Goal: Information Seeking & Learning: Learn about a topic

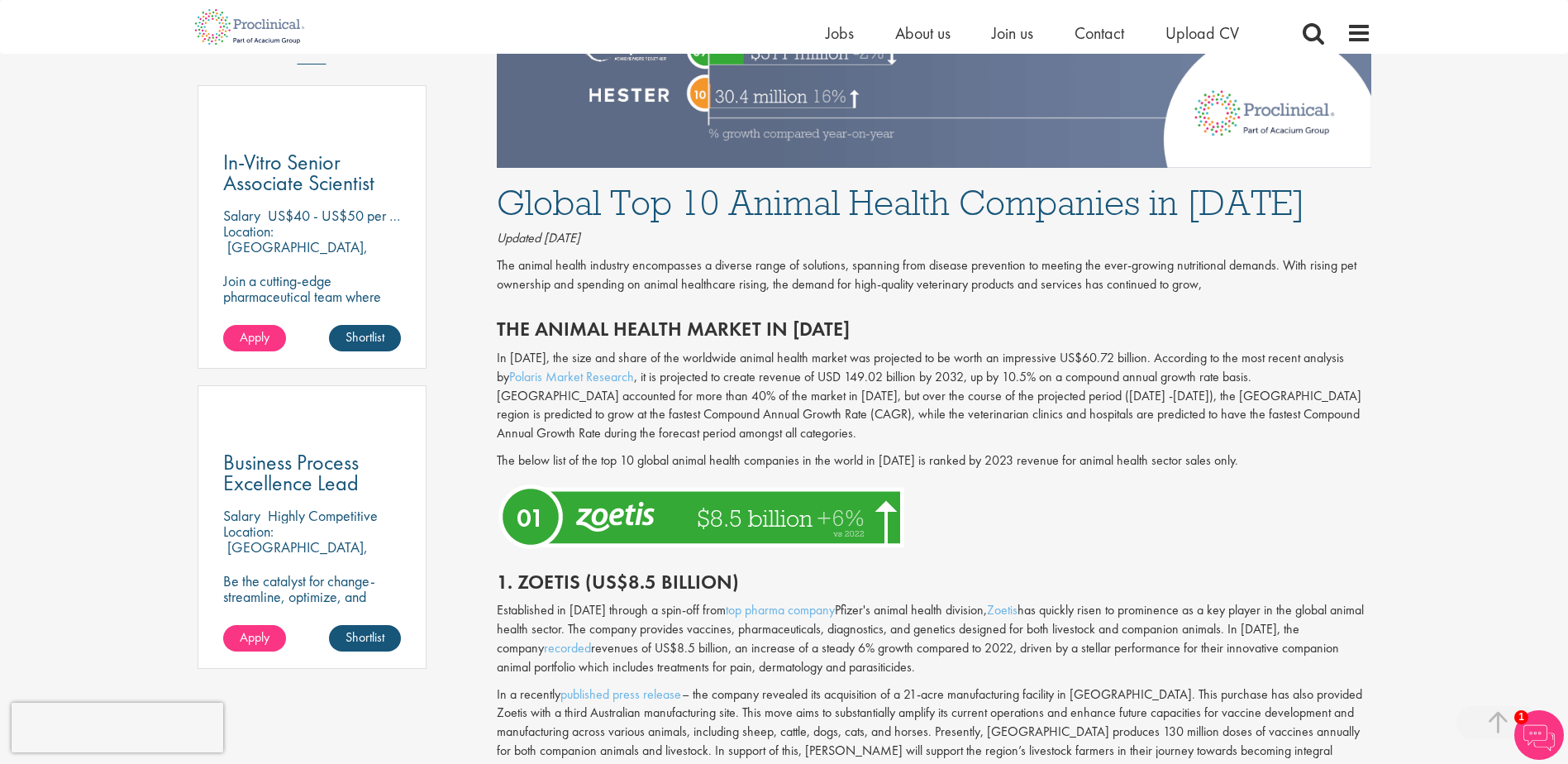
scroll to position [909, 0]
click at [684, 282] on p "The animal health industry encompasses a diverse range of solutions, spanning f…" at bounding box center [934, 274] width 875 height 38
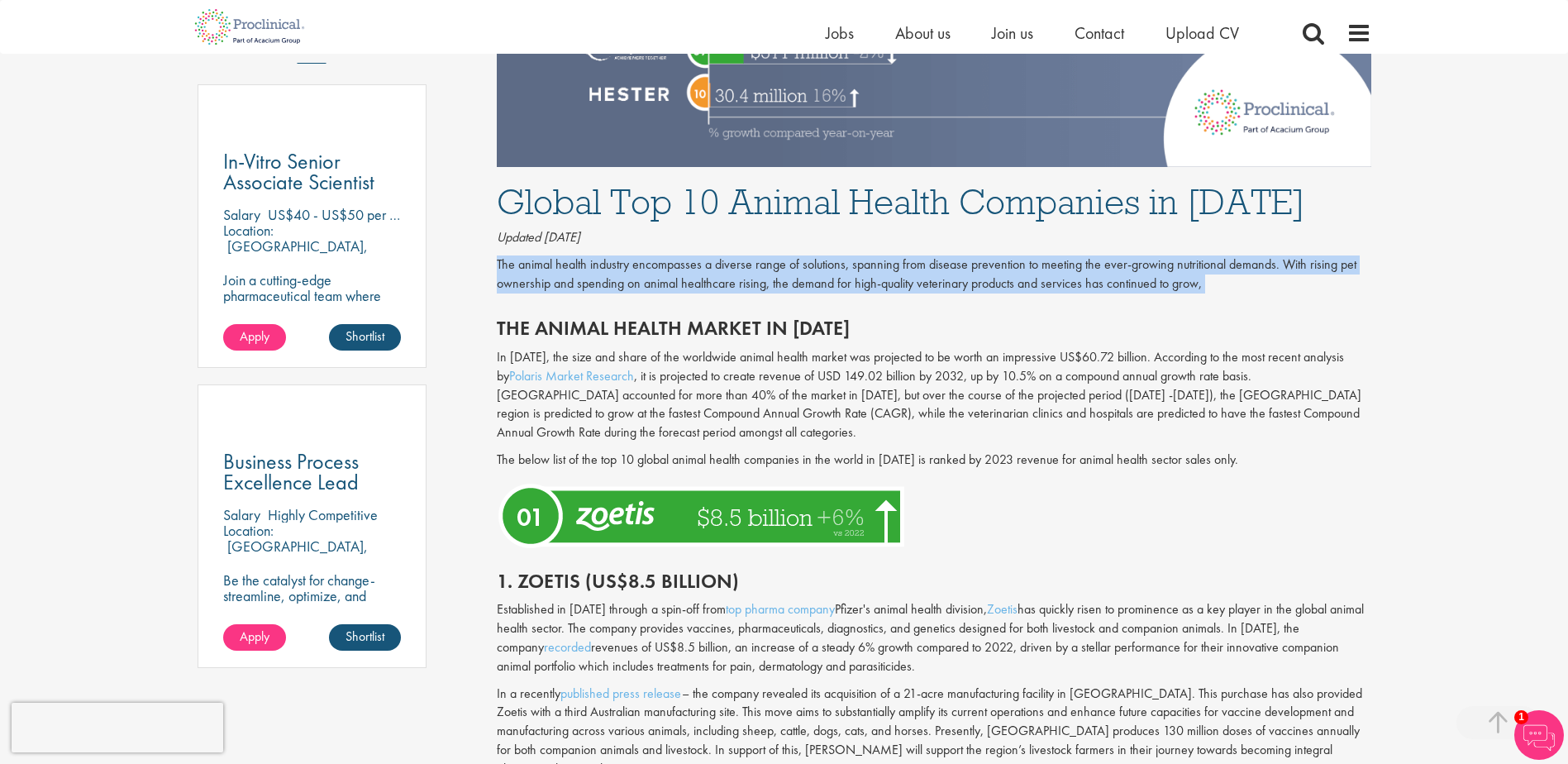
click at [684, 282] on p "The animal health industry encompasses a diverse range of solutions, spanning f…" at bounding box center [934, 274] width 875 height 38
drag, startPoint x: 684, startPoint y: 282, endPoint x: 670, endPoint y: 282, distance: 14.0
click at [670, 282] on p "The animal health industry encompasses a diverse range of solutions, spanning f…" at bounding box center [934, 274] width 875 height 38
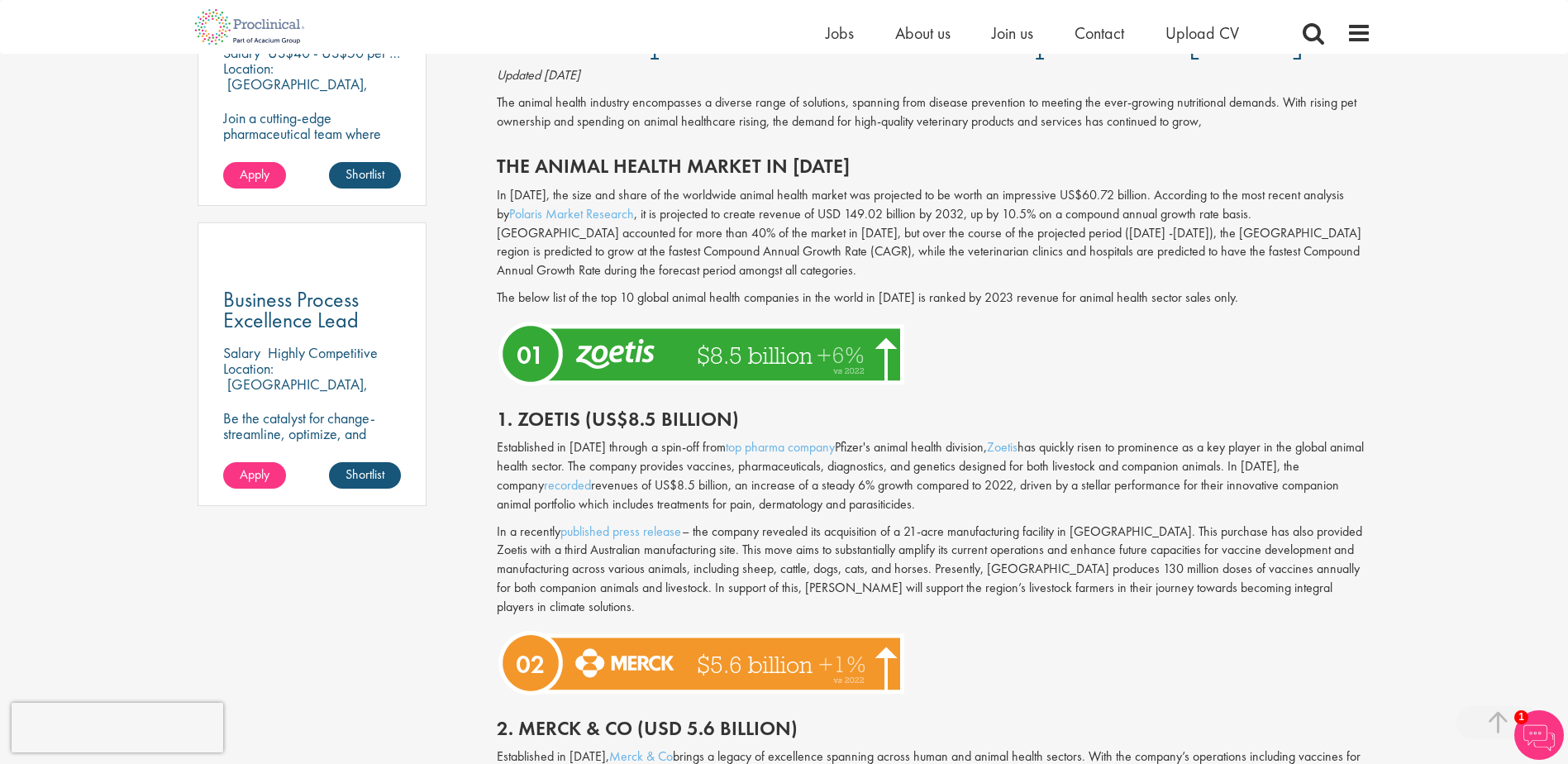
scroll to position [1075, 0]
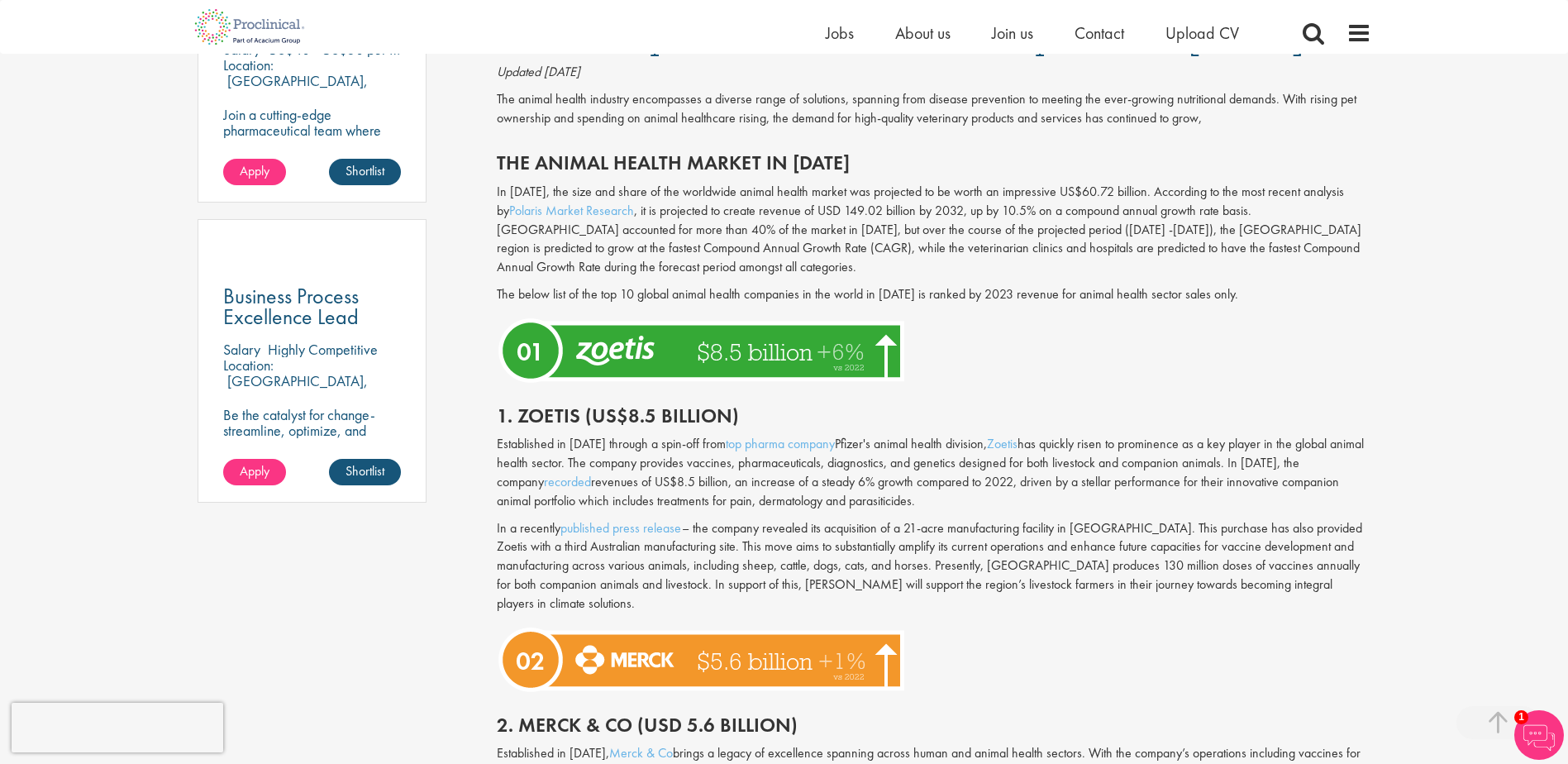
click at [888, 467] on p "Established in [DATE] through a spin-off from top pharma company Pfizer's anima…" at bounding box center [934, 472] width 875 height 75
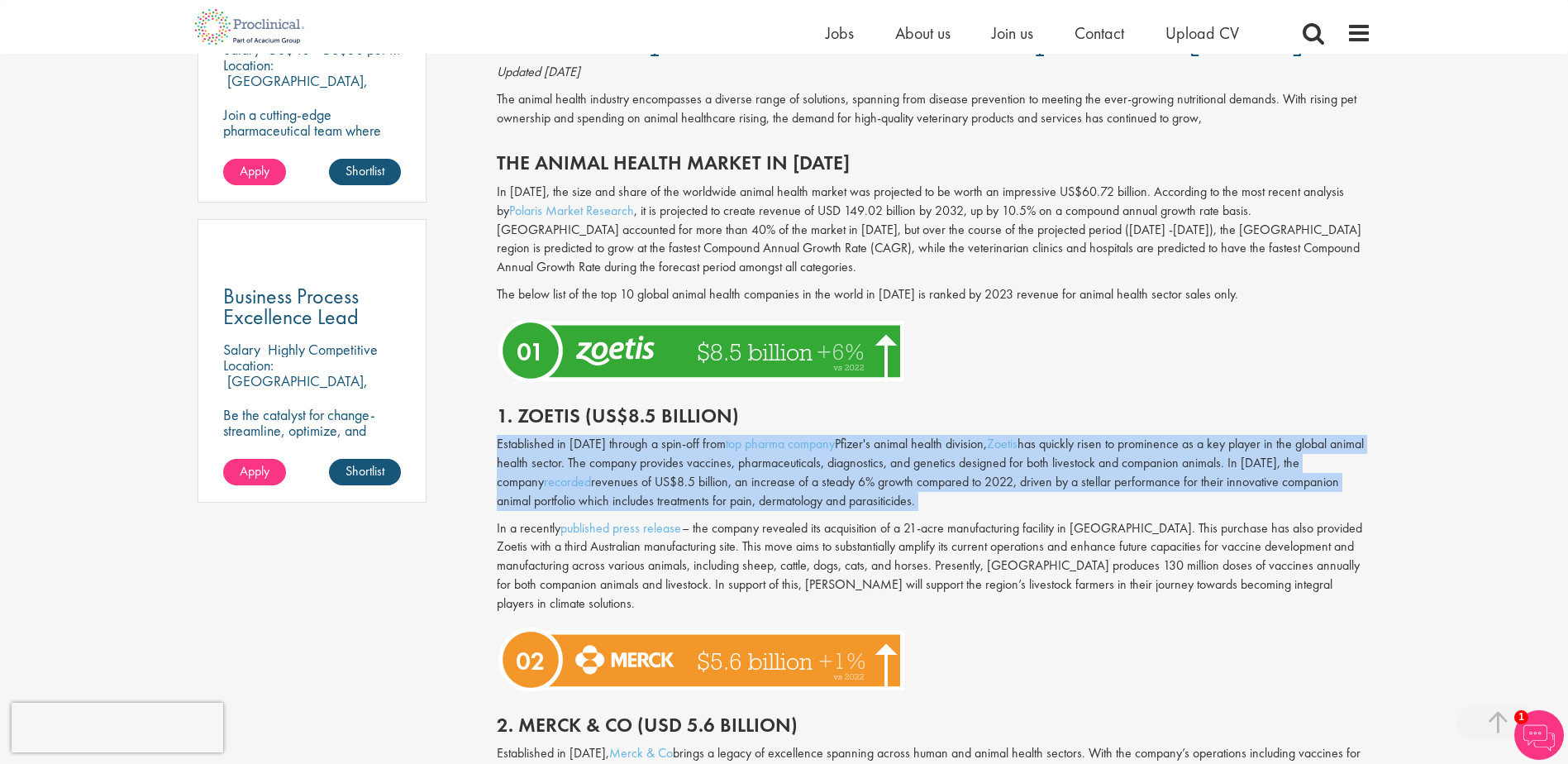
click at [888, 467] on p "Established in [DATE] through a spin-off from top pharma company Pfizer's anima…" at bounding box center [934, 472] width 875 height 75
drag, startPoint x: 888, startPoint y: 467, endPoint x: 928, endPoint y: 500, distance: 51.9
click at [928, 500] on p "Established in [DATE] through a spin-off from top pharma company Pfizer's anima…" at bounding box center [934, 472] width 875 height 75
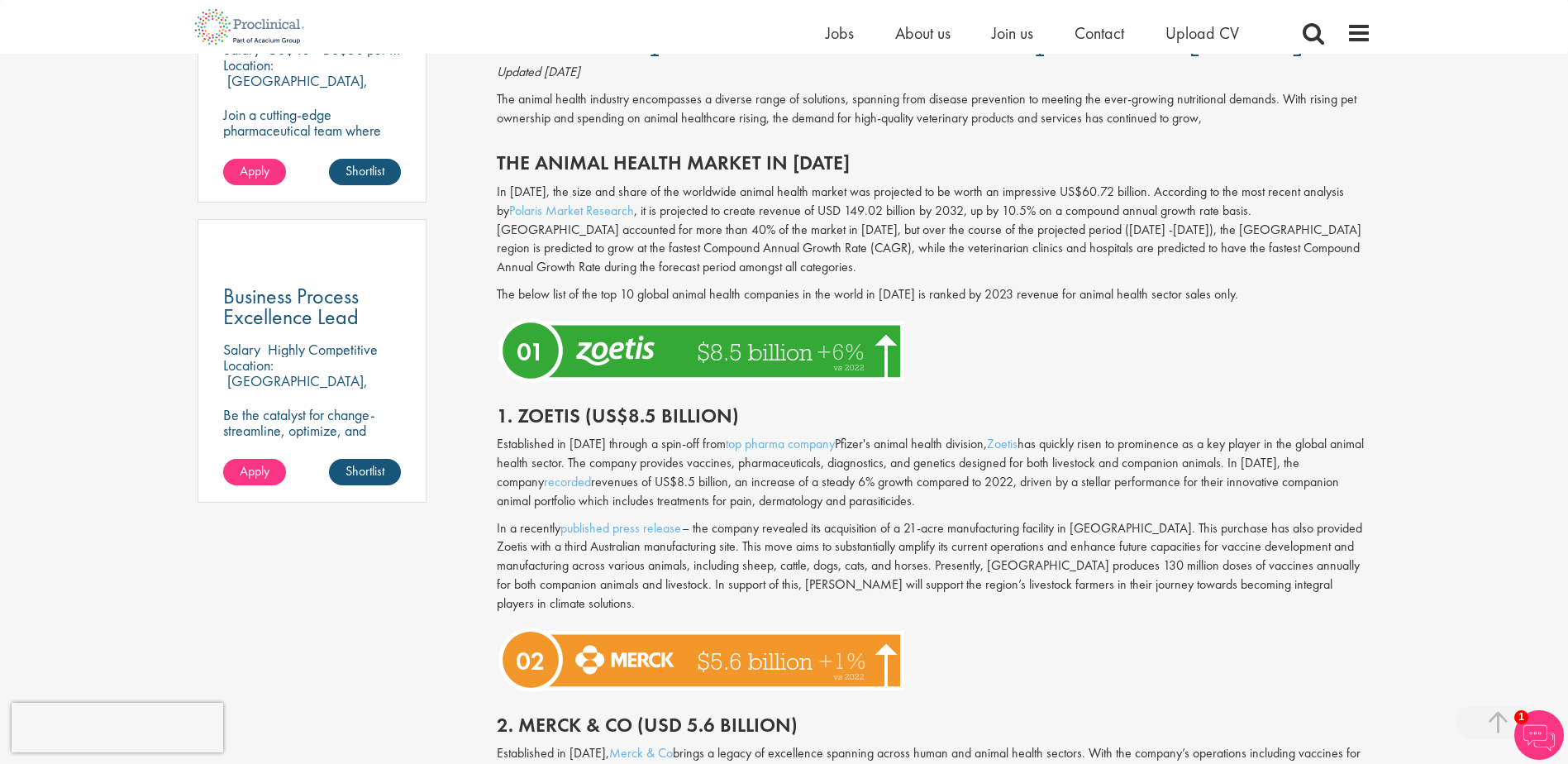
click at [928, 500] on p "Established in [DATE] through a spin-off from top pharma company Pfizer's anima…" at bounding box center [934, 472] width 875 height 75
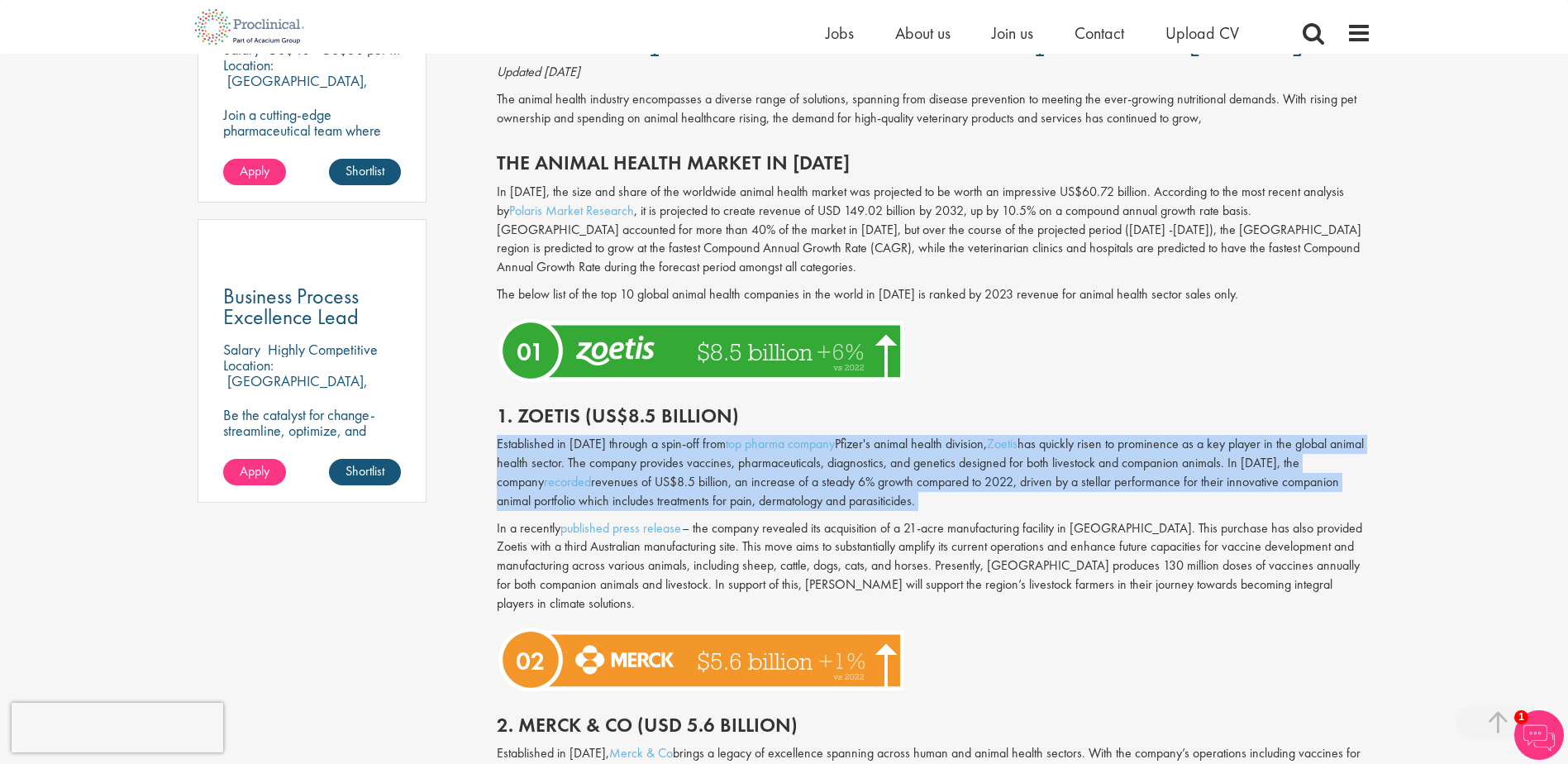
click at [928, 500] on p "Established in [DATE] through a spin-off from top pharma company Pfizer's anima…" at bounding box center [934, 472] width 875 height 75
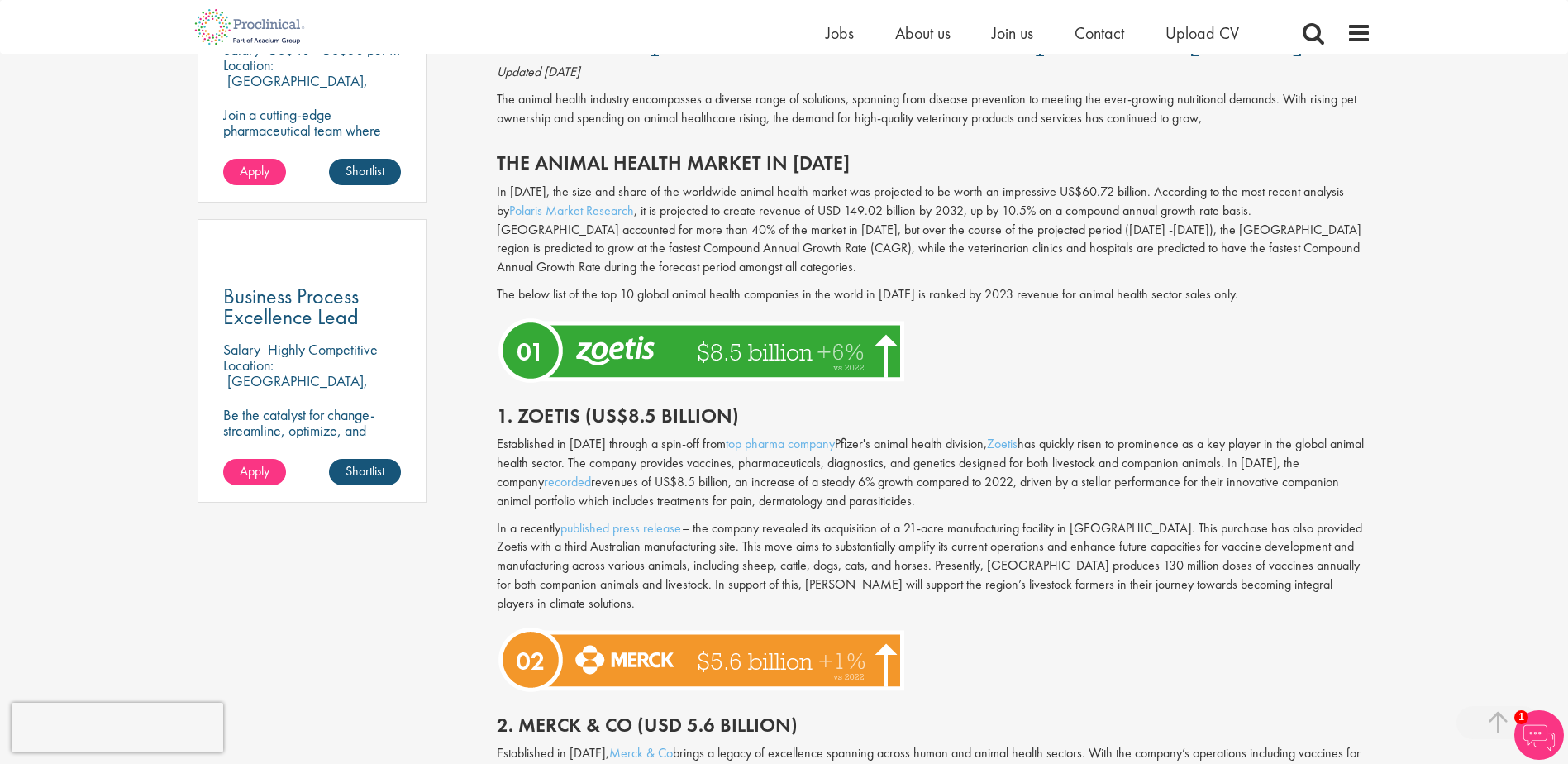
click at [928, 500] on p "Established in [DATE] through a spin-off from top pharma company Pfizer's anima…" at bounding box center [934, 472] width 875 height 75
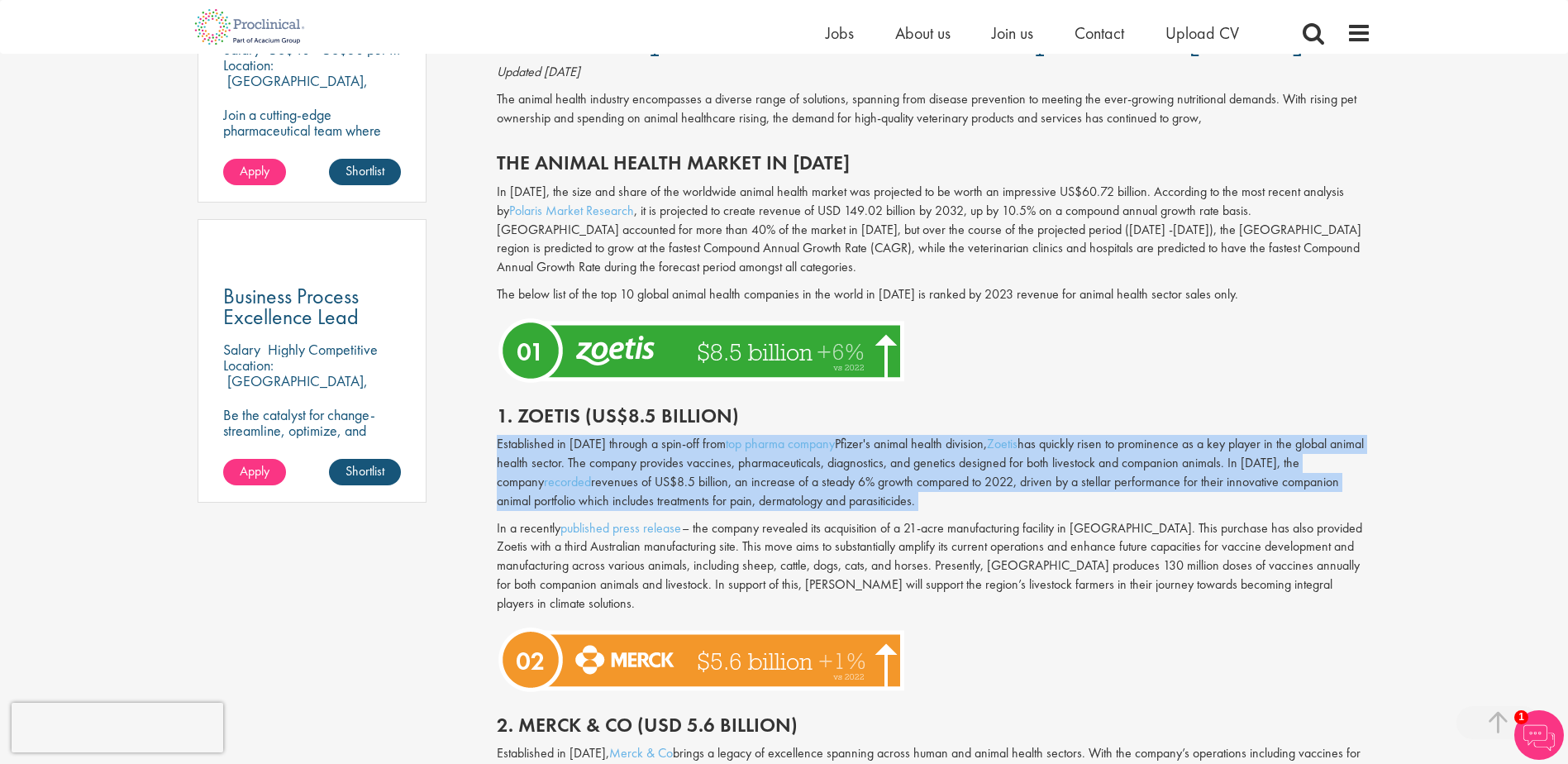
click at [928, 500] on p "Established in [DATE] through a spin-off from top pharma company Pfizer's anima…" at bounding box center [934, 472] width 875 height 75
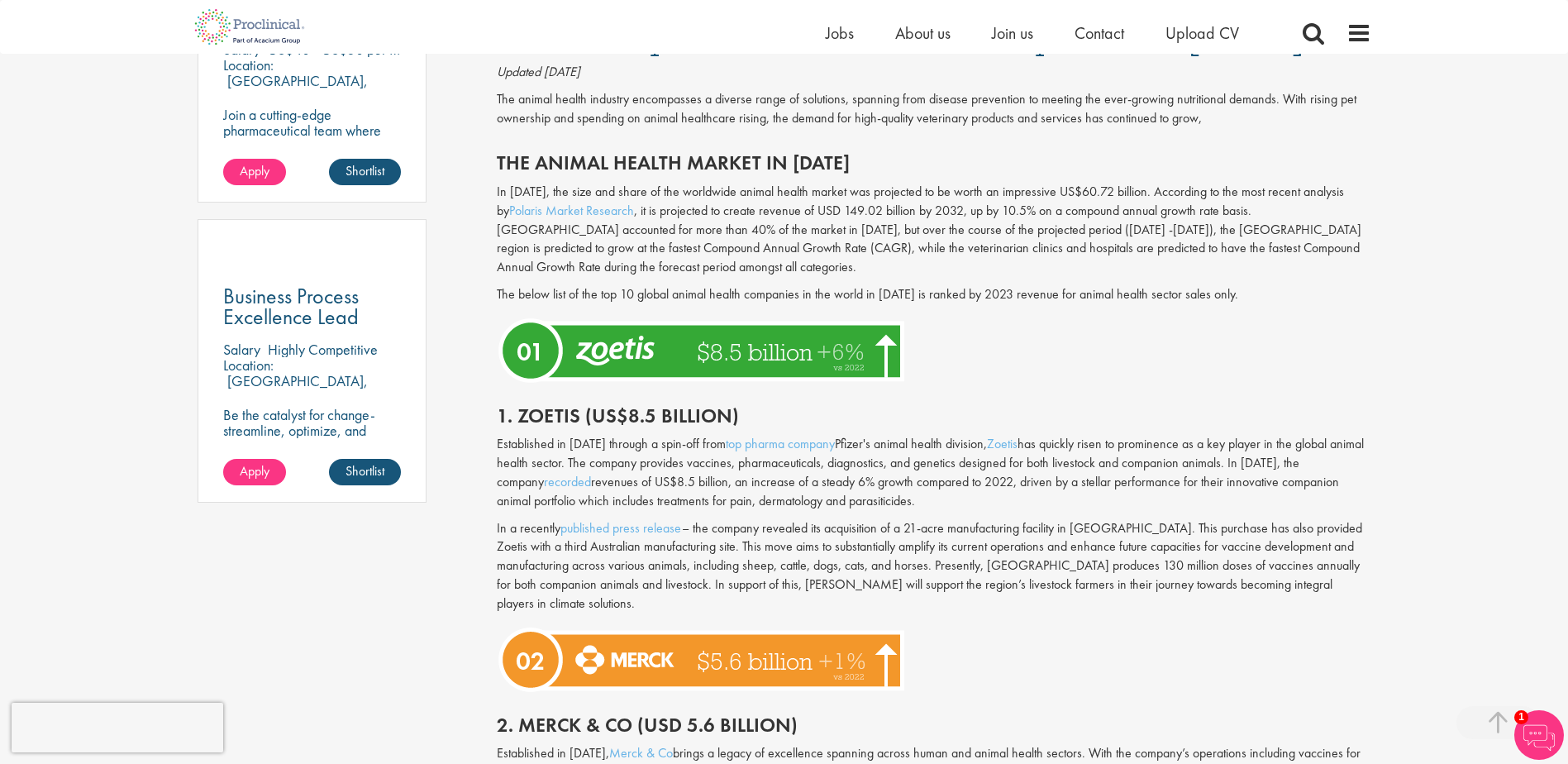
click at [928, 500] on p "Established in [DATE] through a spin-off from top pharma company Pfizer's anima…" at bounding box center [934, 472] width 875 height 75
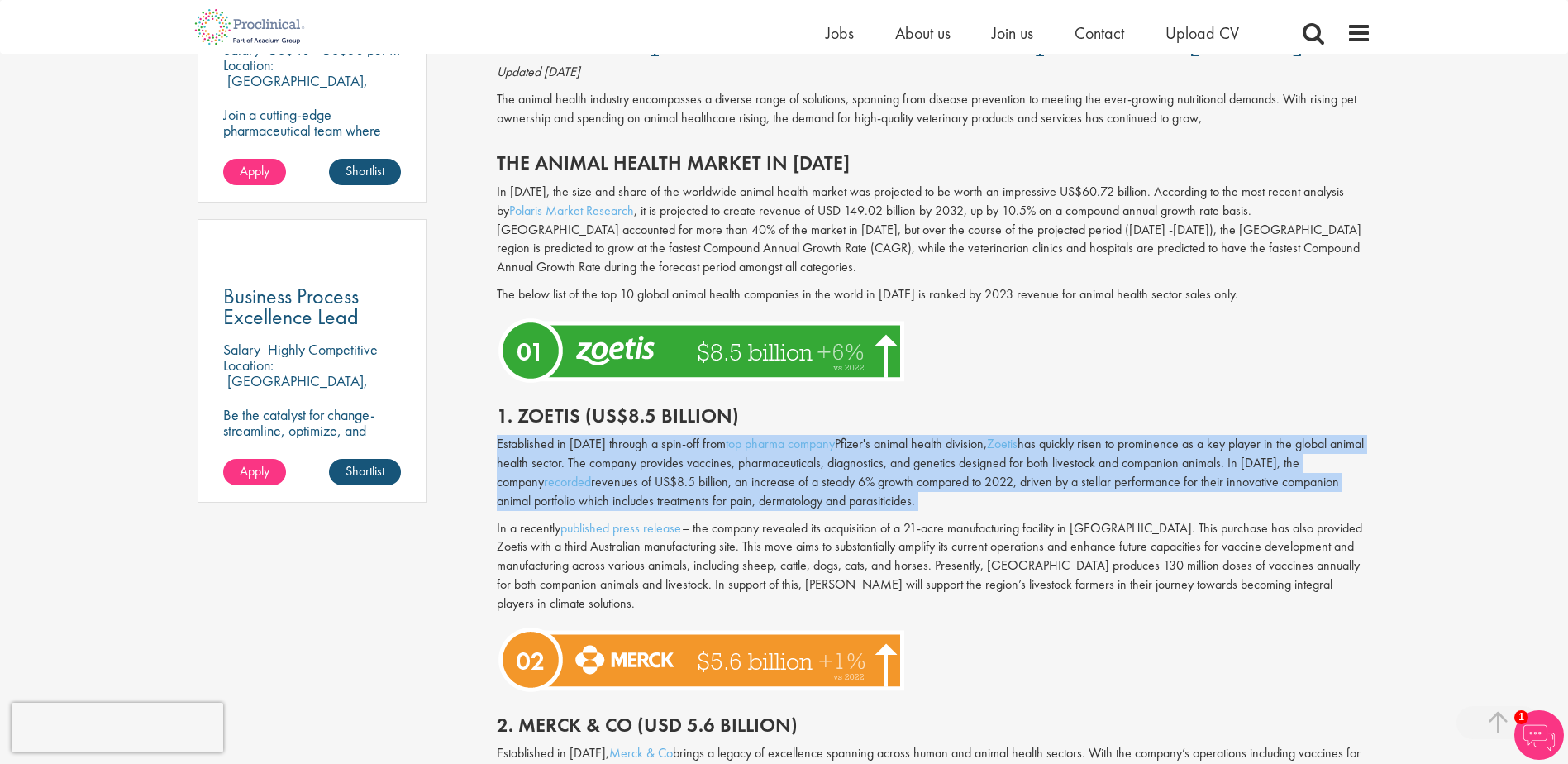
click at [928, 500] on p "Established in [DATE] through a spin-off from top pharma company Pfizer's anima…" at bounding box center [934, 472] width 875 height 75
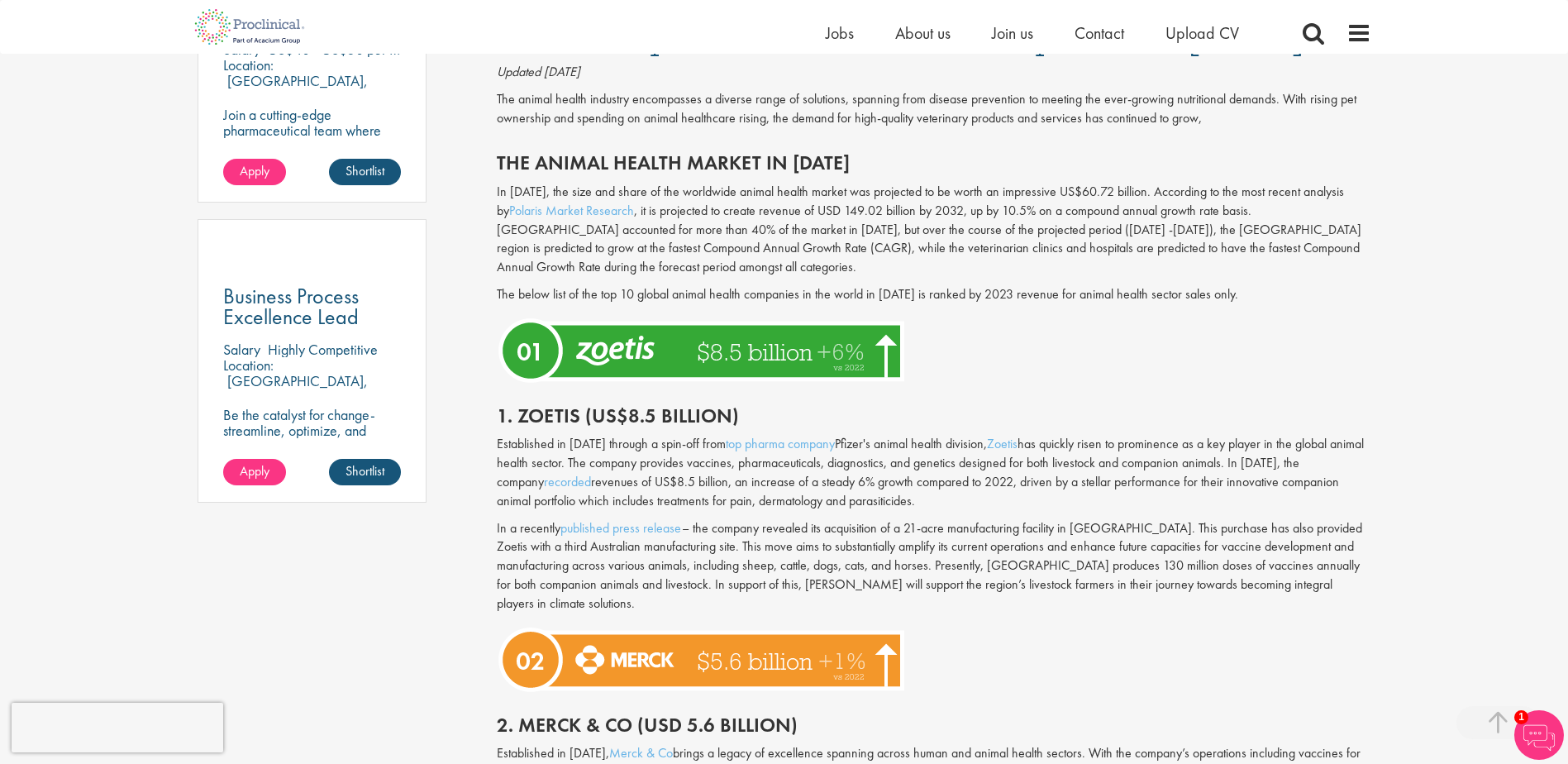
scroll to position [1157, 0]
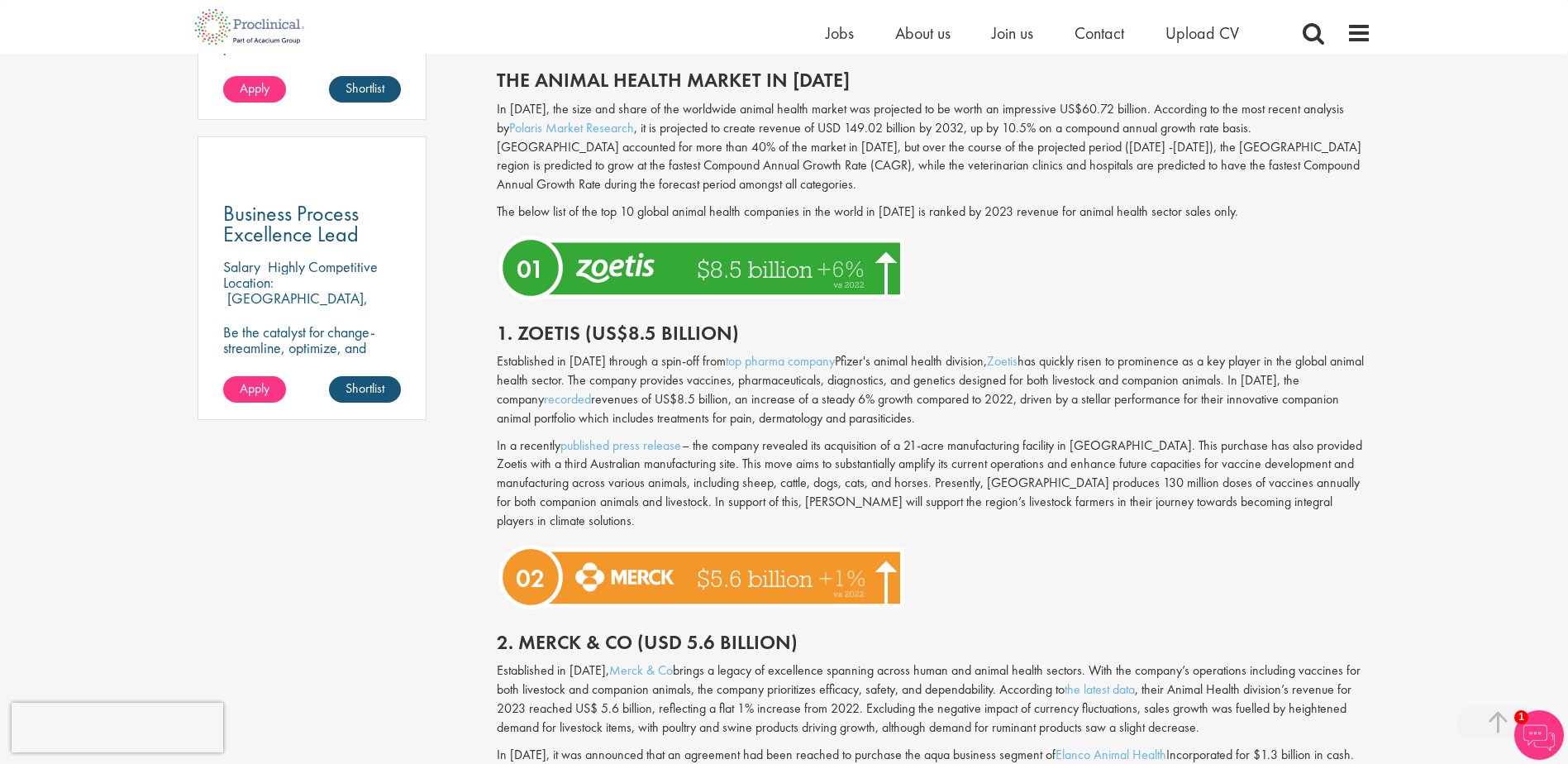
click at [927, 493] on p "In a recently published press release – the company revealed its acquisition of…" at bounding box center [934, 483] width 875 height 94
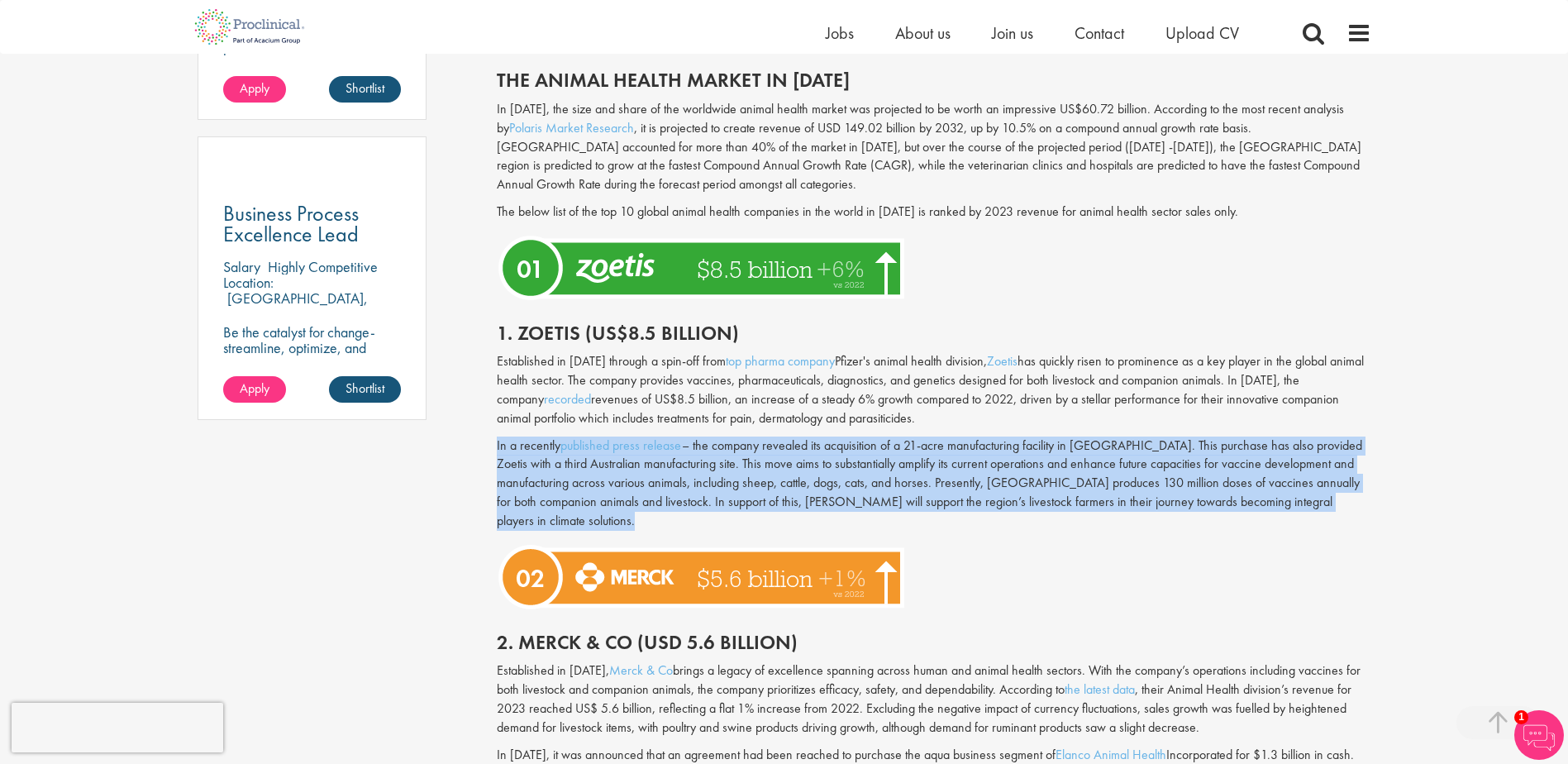
click at [927, 493] on p "In a recently published press release – the company revealed its acquisition of…" at bounding box center [934, 483] width 875 height 94
drag, startPoint x: 927, startPoint y: 493, endPoint x: 969, endPoint y: 492, distance: 42.0
click at [961, 493] on p "In a recently published press release – the company revealed its acquisition of…" at bounding box center [934, 483] width 875 height 94
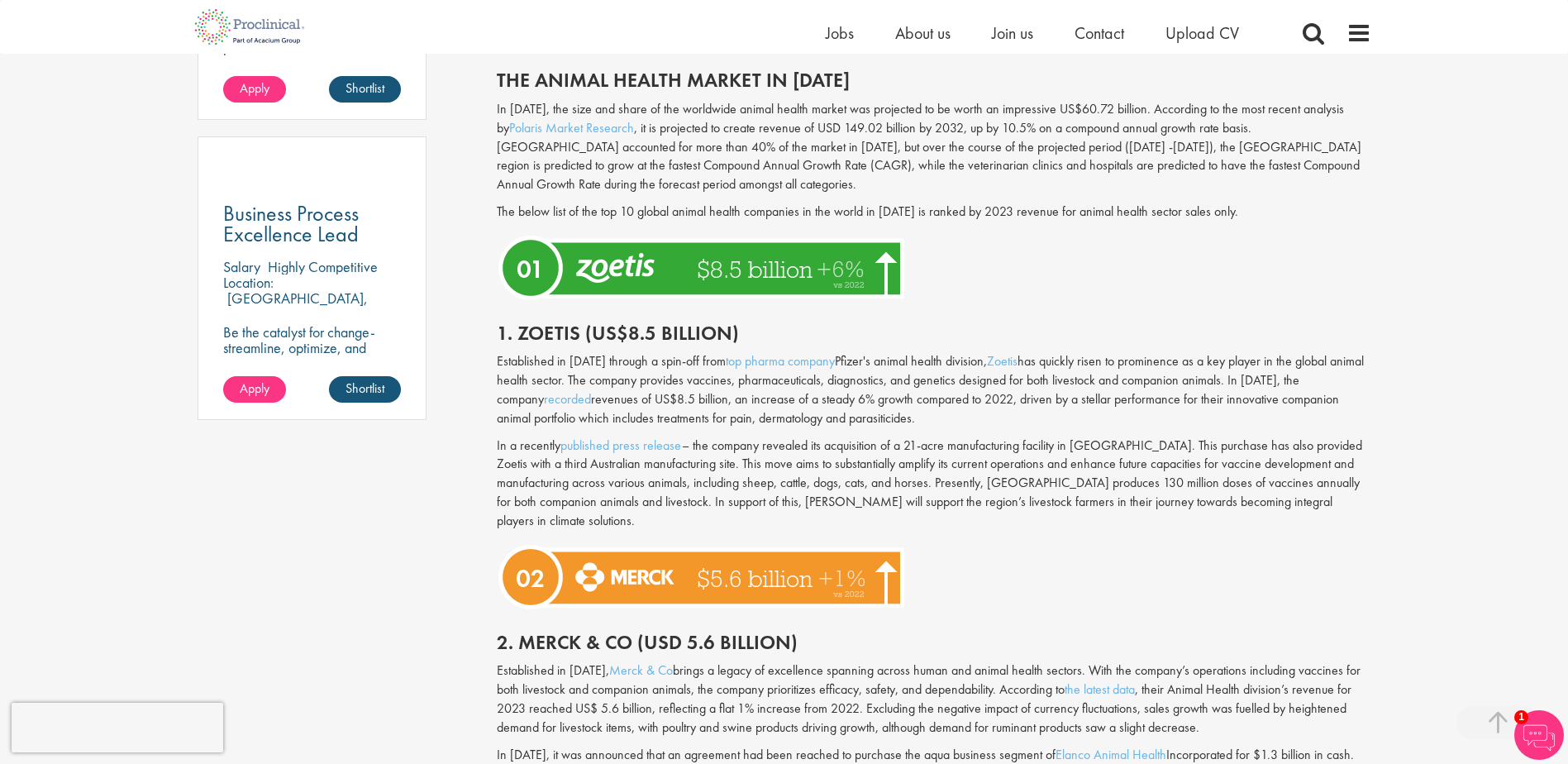
click at [1302, 506] on p "In a recently published press release – the company revealed its acquisition of…" at bounding box center [934, 483] width 875 height 94
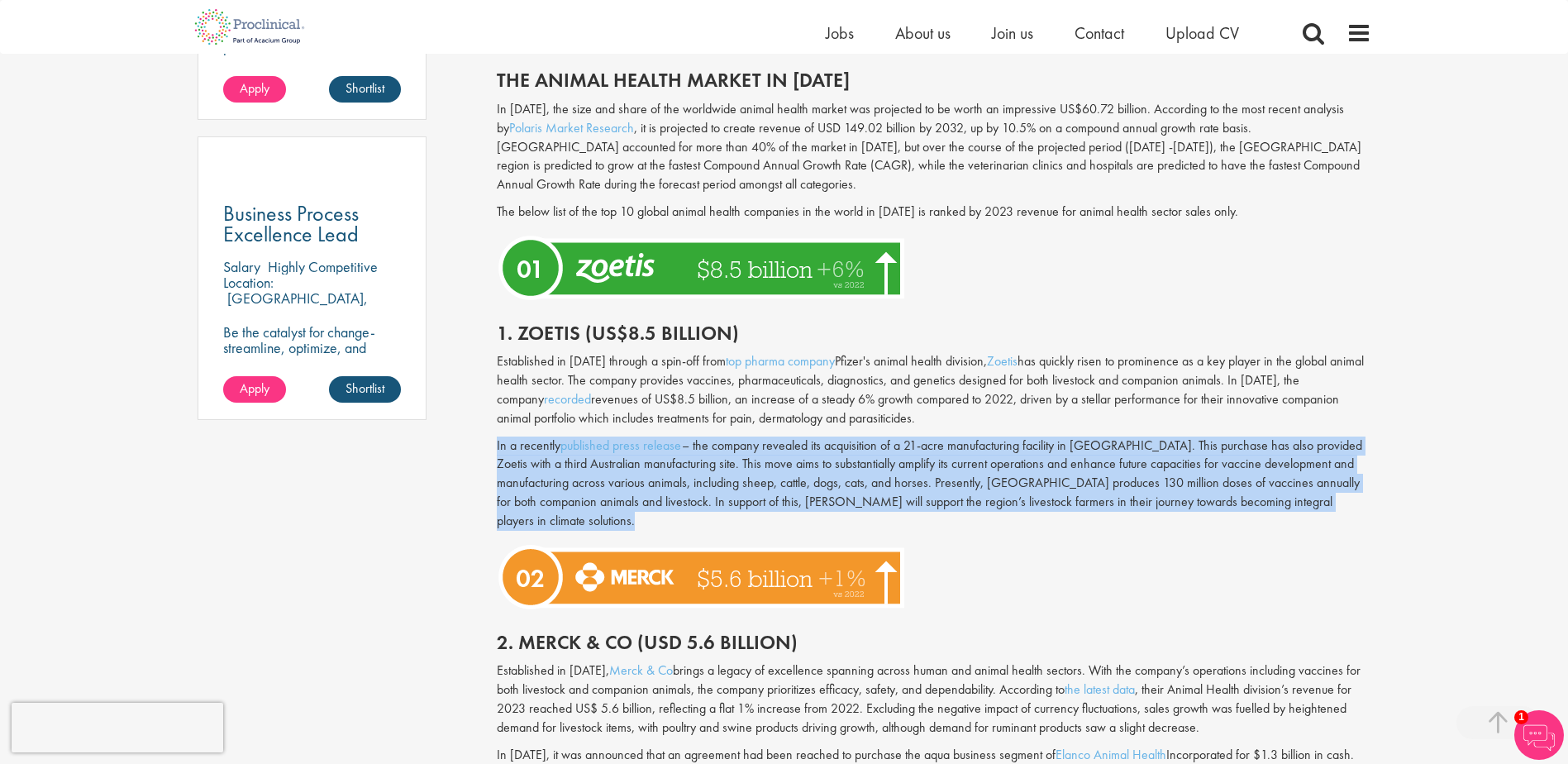
click at [1302, 506] on p "In a recently published press release – the company revealed its acquisition of…" at bounding box center [934, 483] width 875 height 94
click at [1298, 505] on p "In a recently published press release – the company revealed its acquisition of…" at bounding box center [934, 483] width 875 height 94
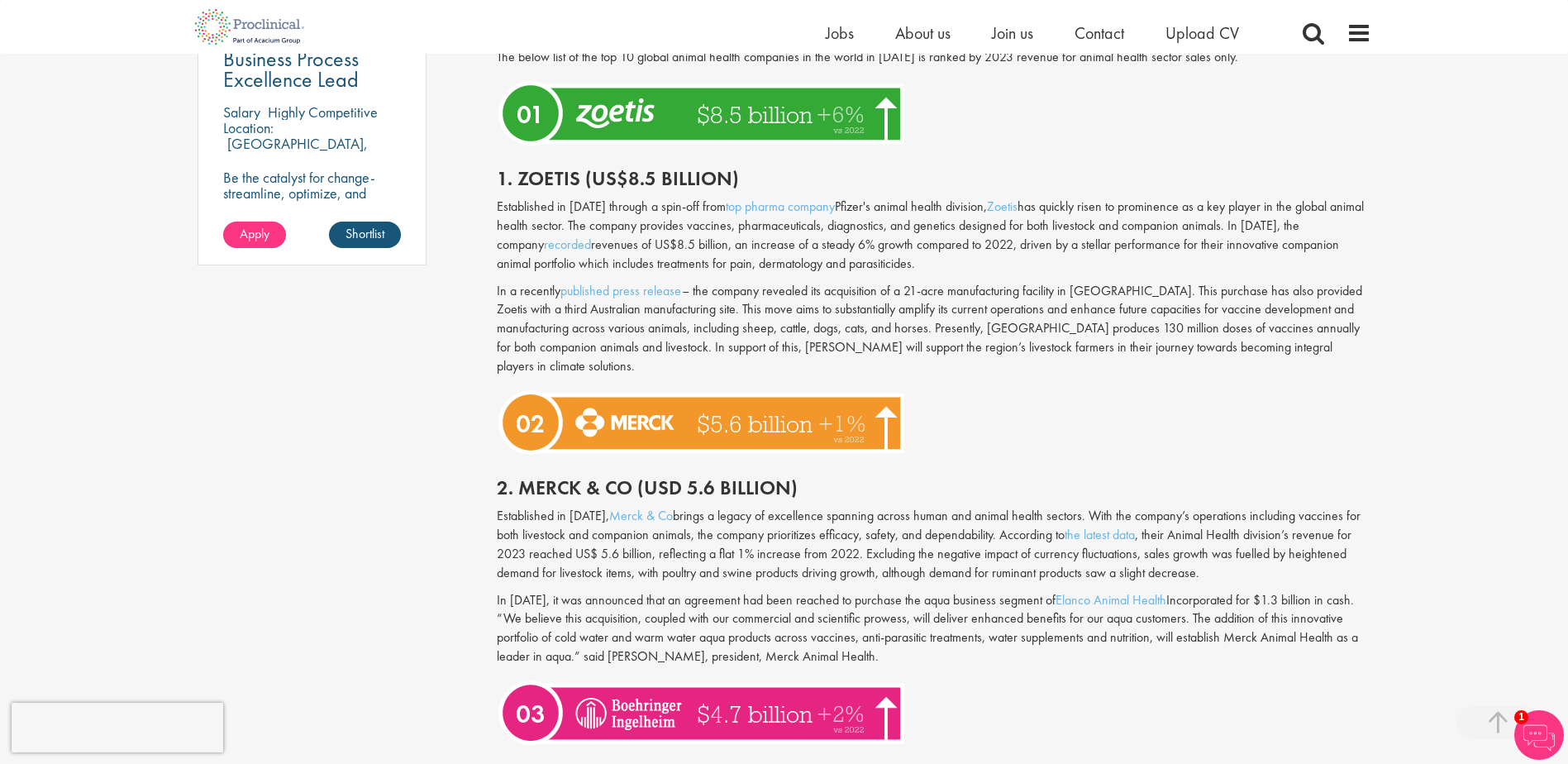
scroll to position [1323, 0]
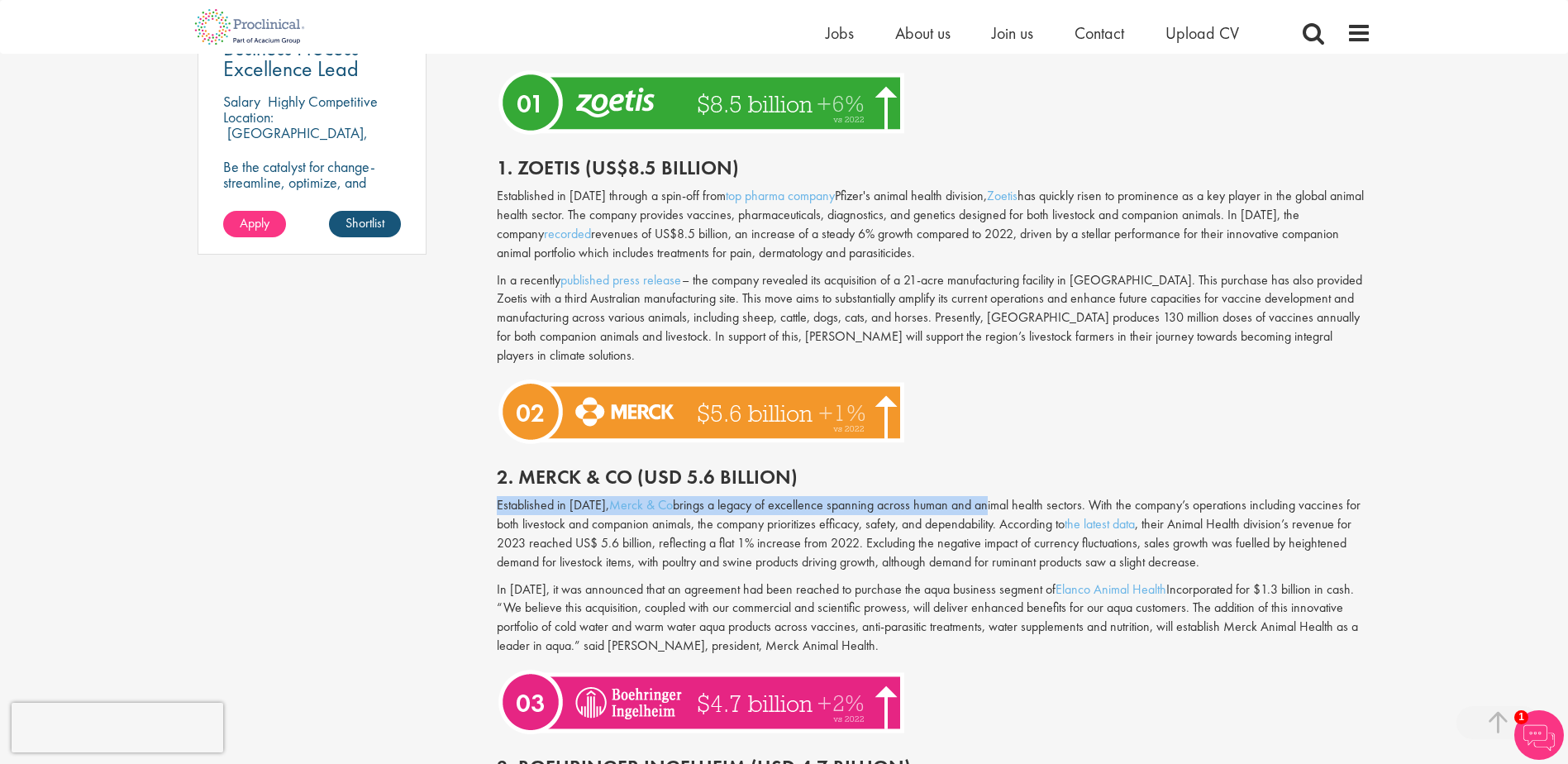
drag, startPoint x: 548, startPoint y: 489, endPoint x: 973, endPoint y: 483, distance: 425.0
click at [973, 497] on p "Established in [DATE], Merck & Co brings a legacy of excellence spanning across…" at bounding box center [934, 534] width 875 height 75
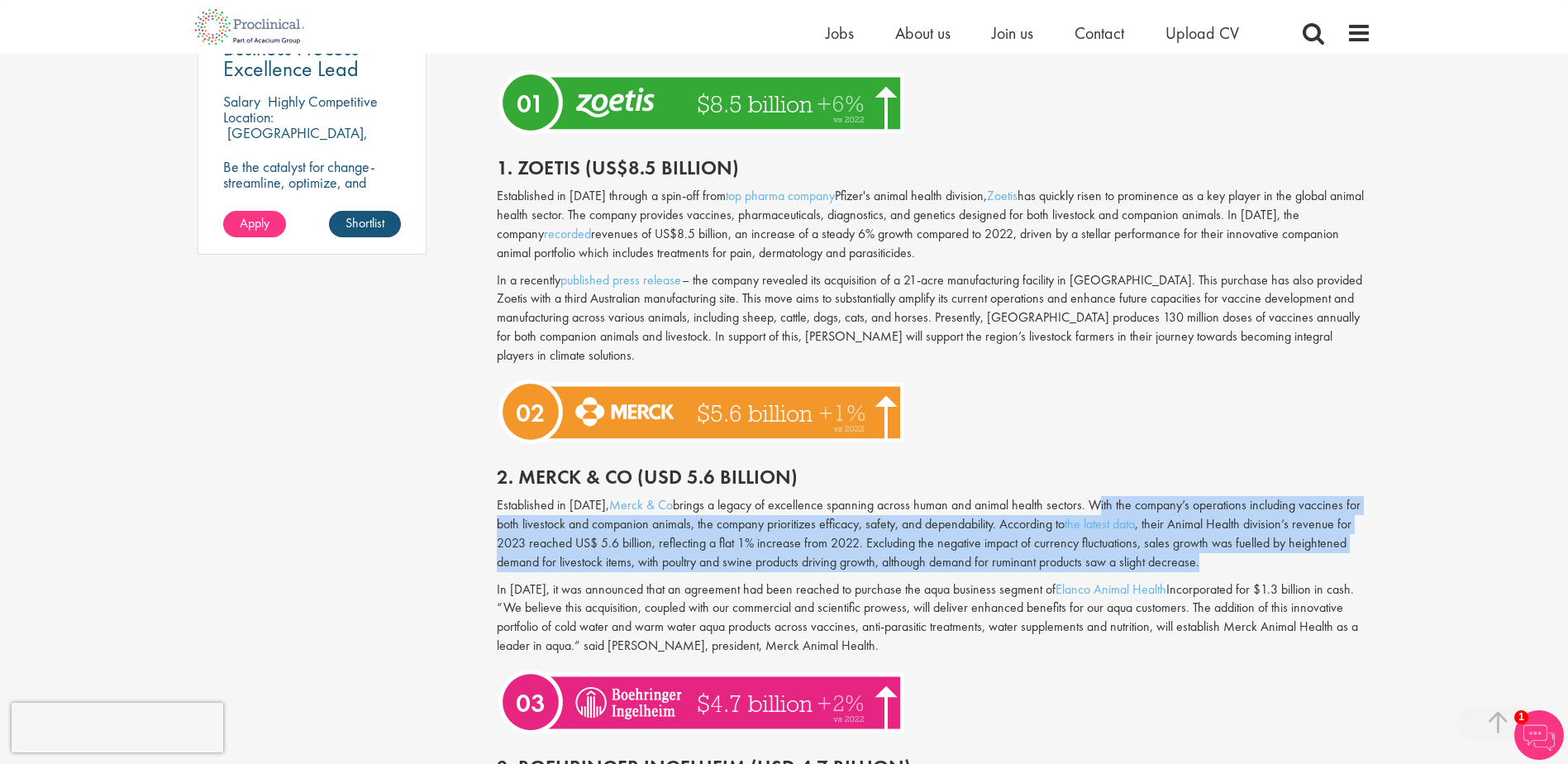
drag, startPoint x: 1081, startPoint y: 483, endPoint x: 1252, endPoint y: 538, distance: 179.6
click at [1252, 538] on p "Established in [DATE], Merck & Co brings a legacy of excellence spanning across…" at bounding box center [934, 534] width 875 height 75
click at [1253, 539] on p "Established in [DATE], Merck & Co brings a legacy of excellence spanning across…" at bounding box center [934, 534] width 875 height 75
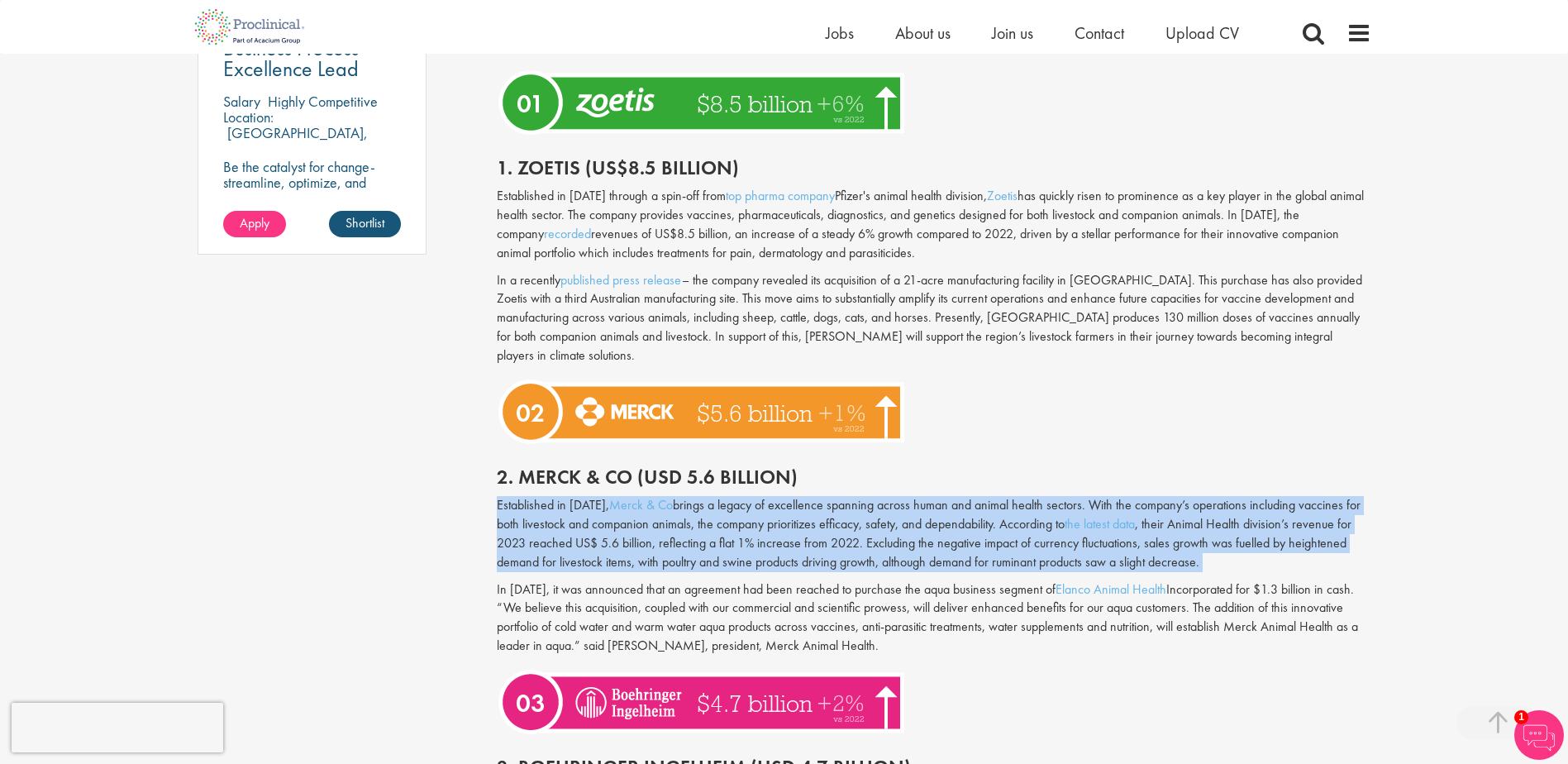
click at [1253, 539] on p "Established in [DATE], Merck & Co brings a legacy of excellence spanning across…" at bounding box center [934, 534] width 875 height 75
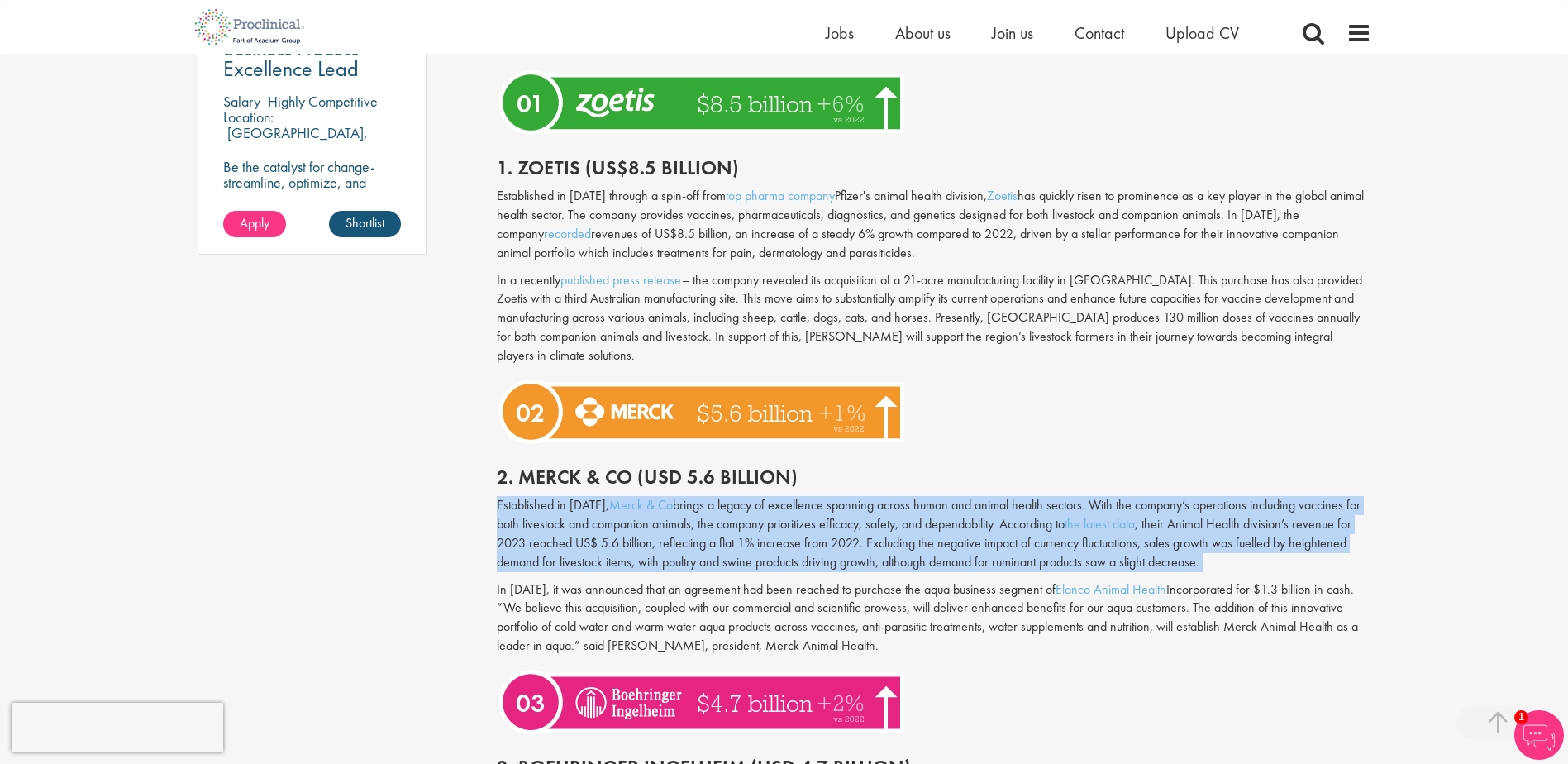
click at [1253, 539] on p "Established in [DATE], Merck & Co brings a legacy of excellence spanning across…" at bounding box center [934, 534] width 875 height 75
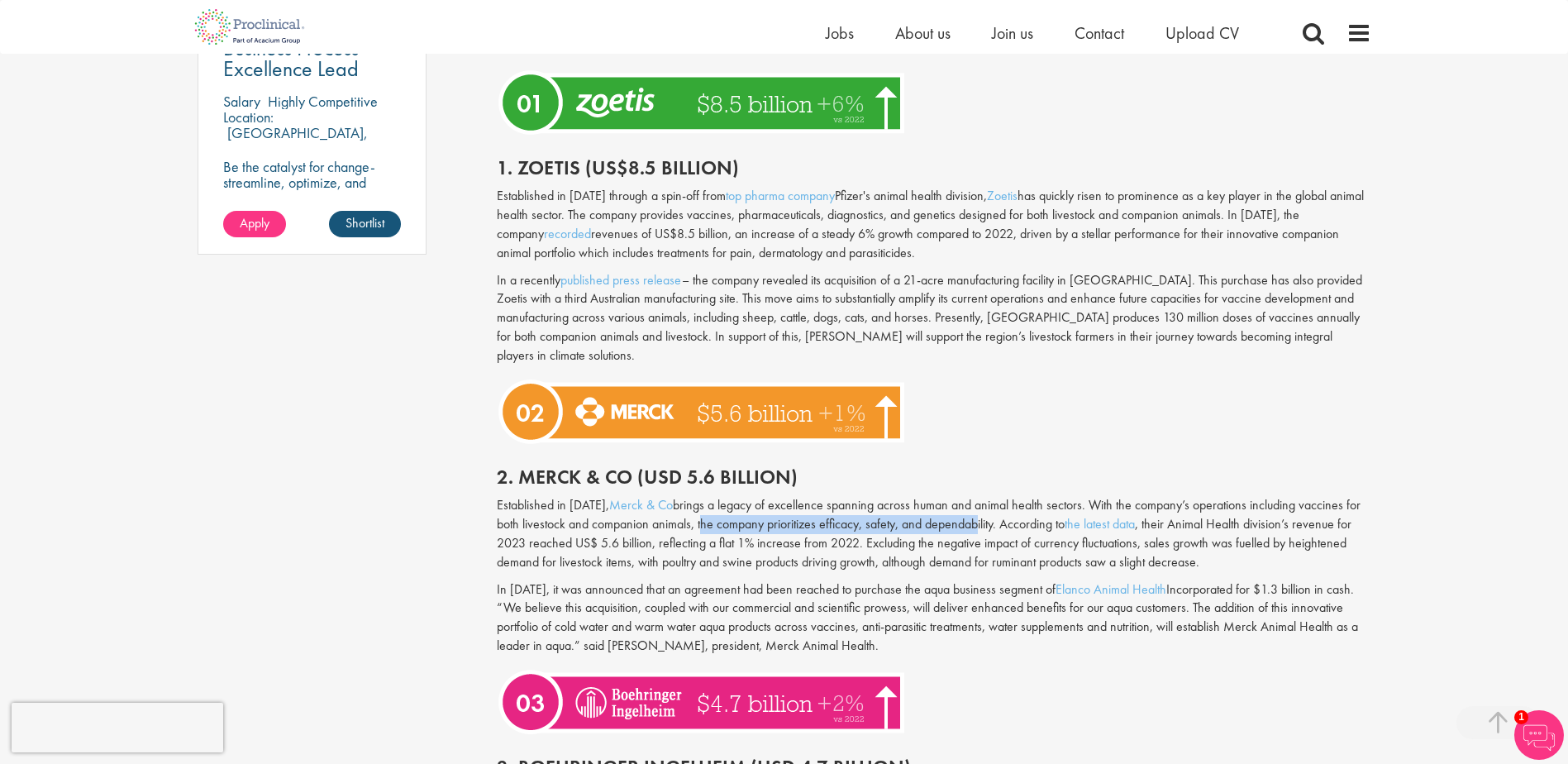
drag, startPoint x: 700, startPoint y: 508, endPoint x: 979, endPoint y: 511, distance: 279.0
click at [979, 511] on p "Established in [DATE], Merck & Co brings a legacy of excellence spanning across…" at bounding box center [934, 534] width 875 height 75
click at [980, 511] on p "Established in [DATE], Merck & Co brings a legacy of excellence spanning across…" at bounding box center [934, 534] width 875 height 75
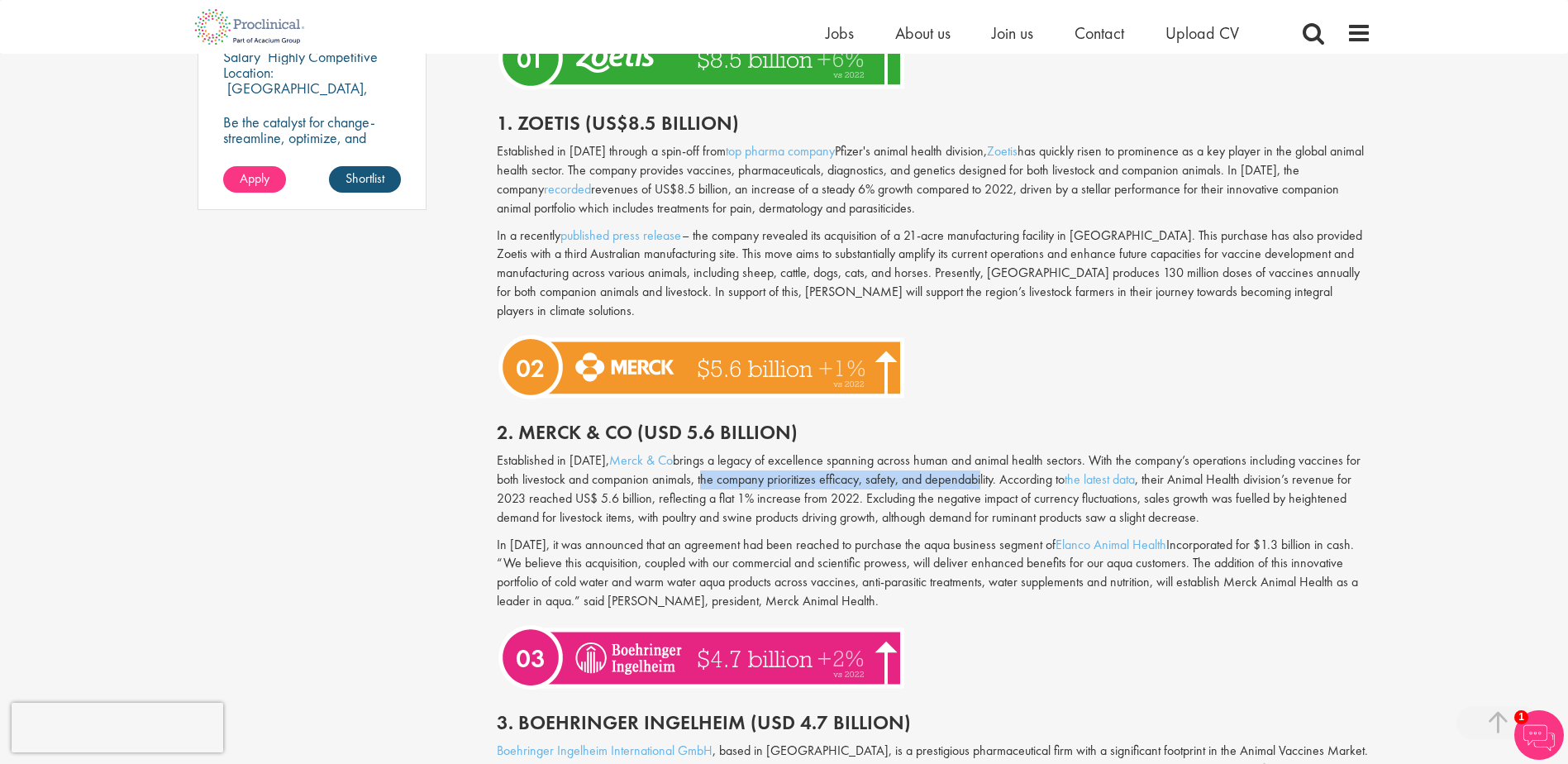
scroll to position [1406, 0]
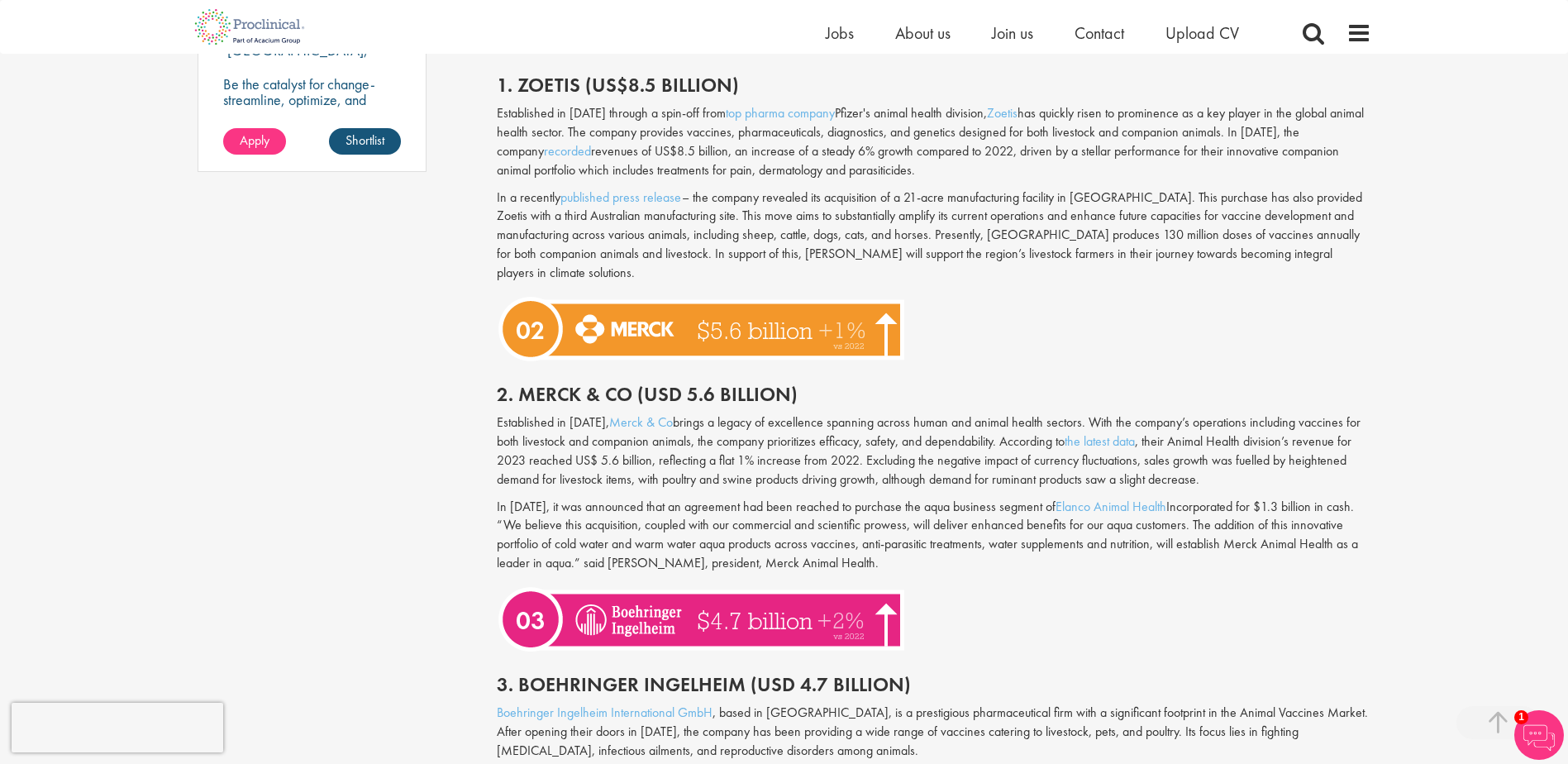
click at [626, 455] on p "Established in [DATE], Merck & Co brings a legacy of excellence spanning across…" at bounding box center [934, 451] width 875 height 75
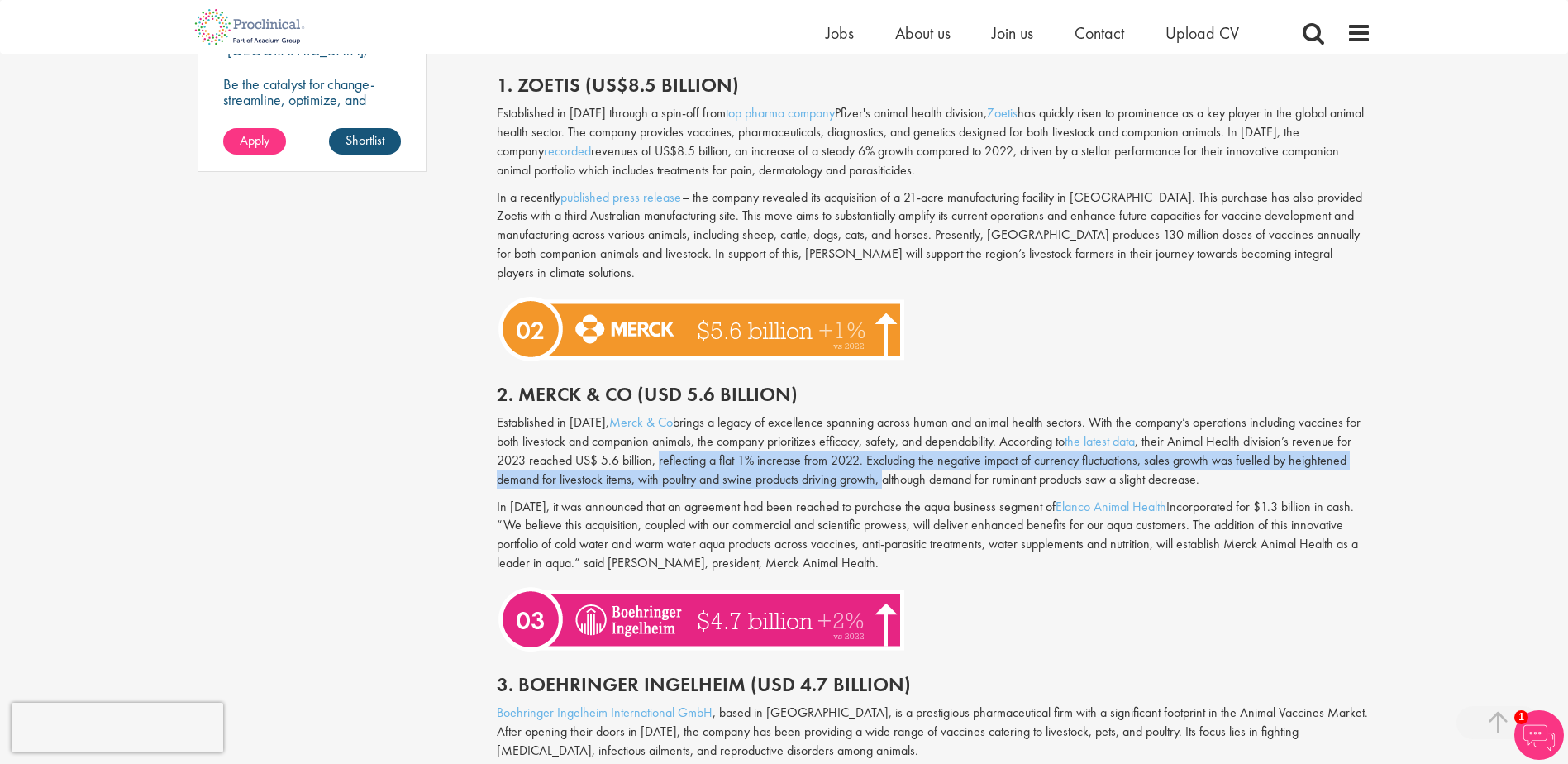
drag, startPoint x: 661, startPoint y: 441, endPoint x: 884, endPoint y: 451, distance: 223.2
click at [884, 451] on p "Established in [DATE], Merck & Co brings a legacy of excellence spanning across…" at bounding box center [934, 451] width 875 height 75
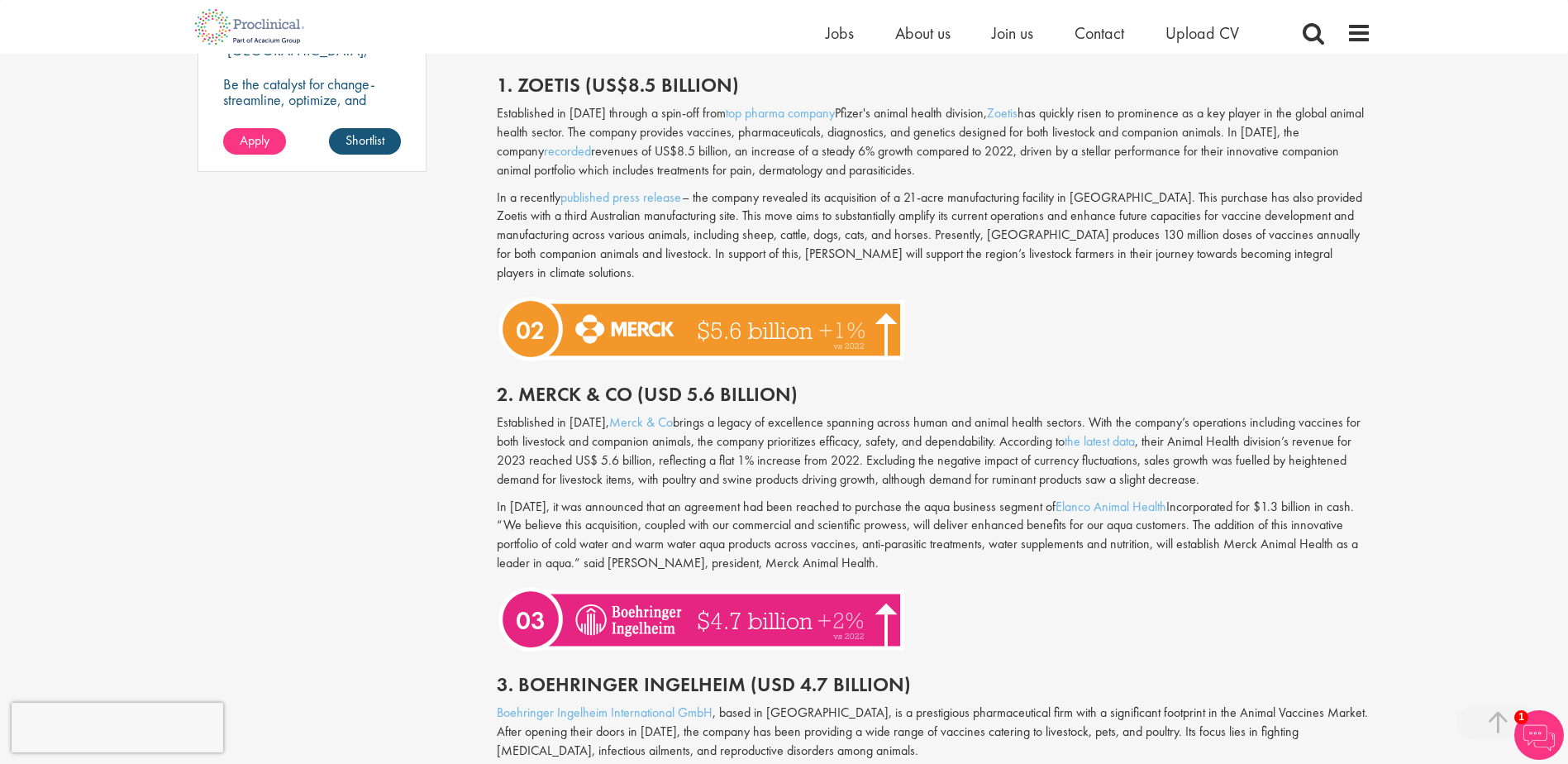
click at [670, 497] on p "In [DATE], it was announced that an agreement had been reached to purchase the …" at bounding box center [934, 535] width 875 height 75
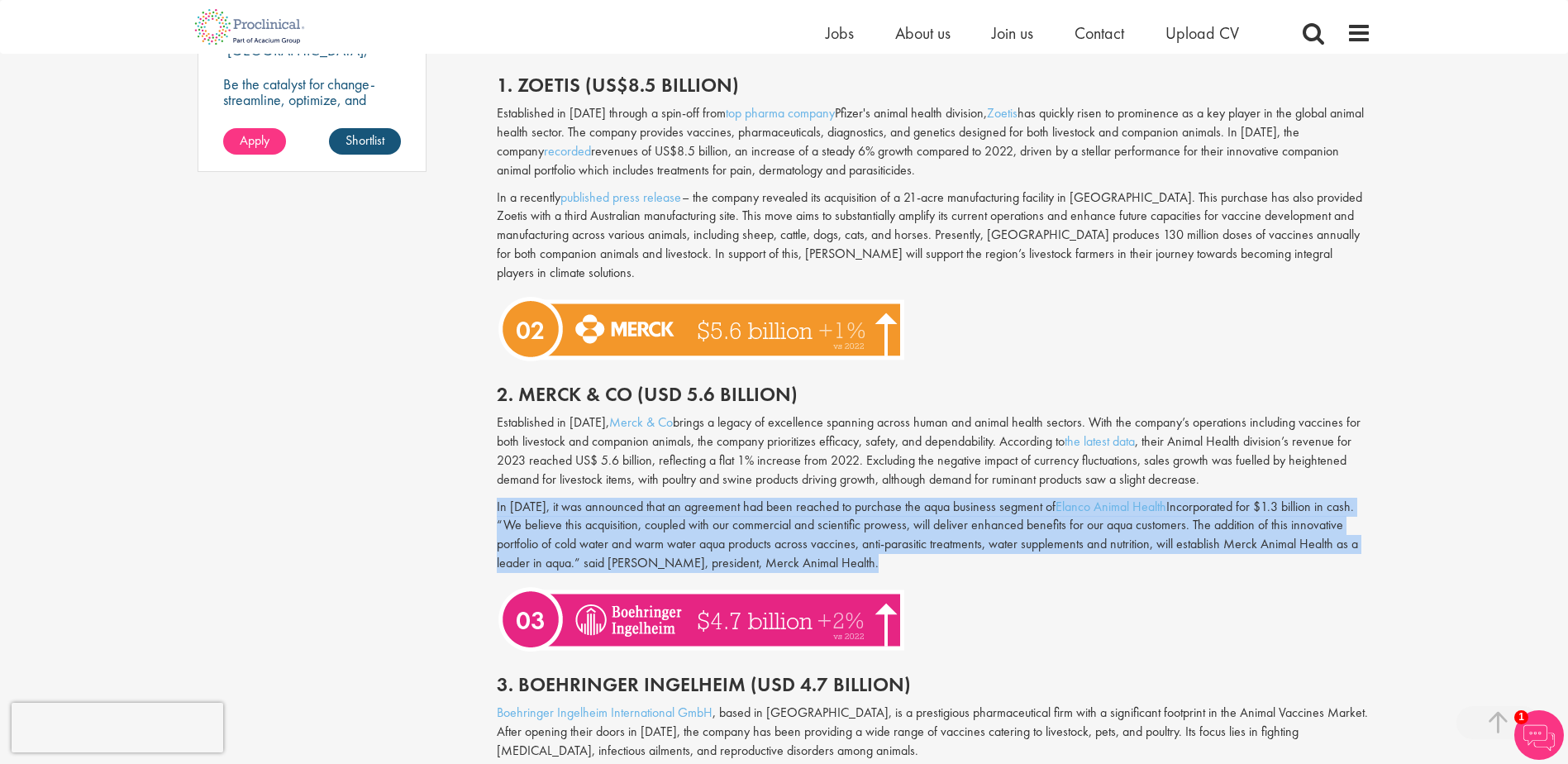
click at [670, 497] on p "In [DATE], it was announced that an agreement had been reached to purchase the …" at bounding box center [934, 535] width 875 height 75
drag, startPoint x: 670, startPoint y: 487, endPoint x: 767, endPoint y: 486, distance: 97.0
click at [767, 497] on p "In [DATE], it was announced that an agreement had been reached to purchase the …" at bounding box center [934, 535] width 875 height 75
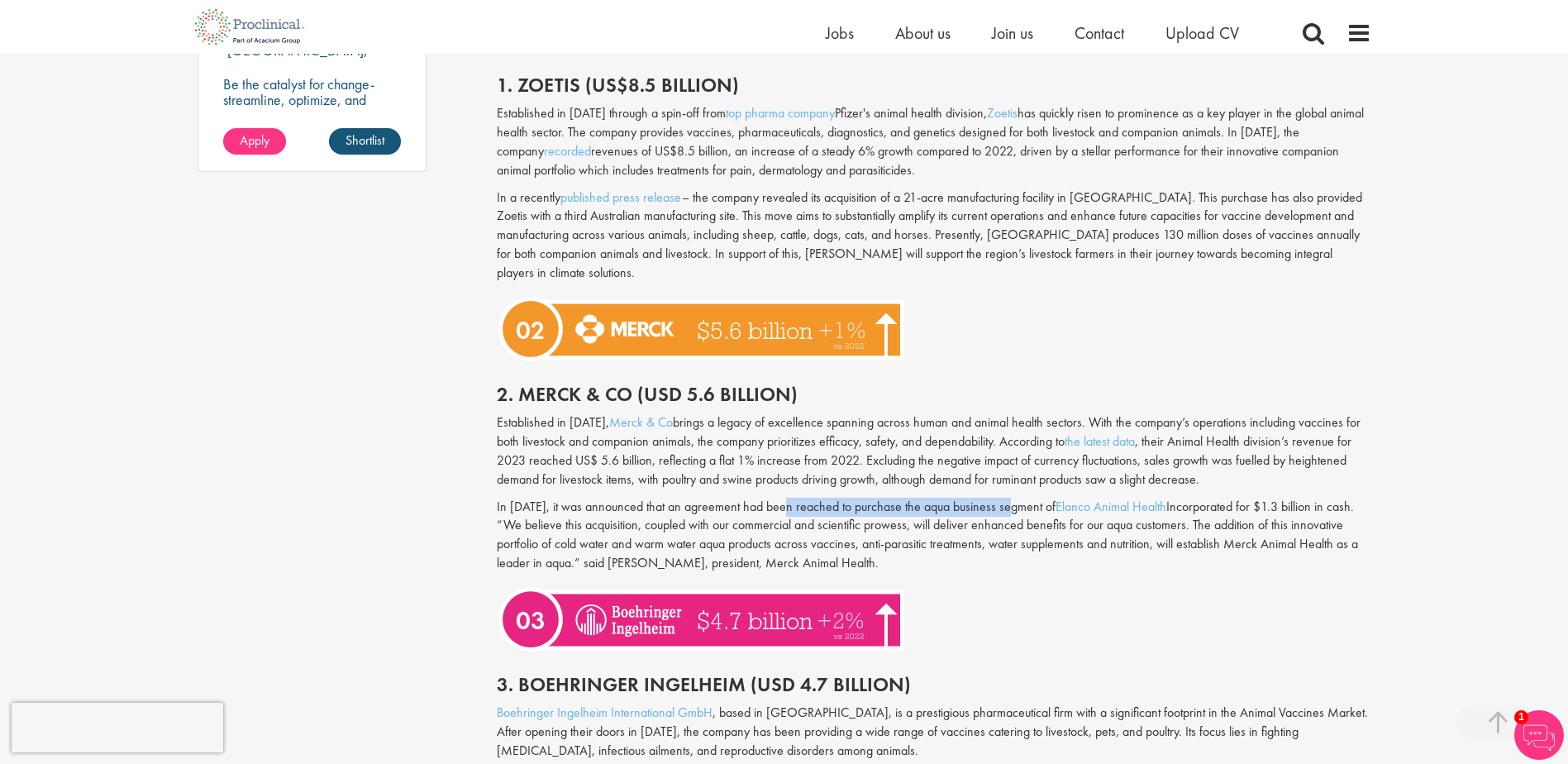
drag, startPoint x: 899, startPoint y: 491, endPoint x: 1022, endPoint y: 490, distance: 123.0
click at [1021, 497] on p "In [DATE], it was announced that an agreement had been reached to purchase the …" at bounding box center [934, 535] width 875 height 75
click at [1027, 497] on p "In [DATE], it was announced that an agreement had been reached to purchase the …" at bounding box center [934, 535] width 875 height 75
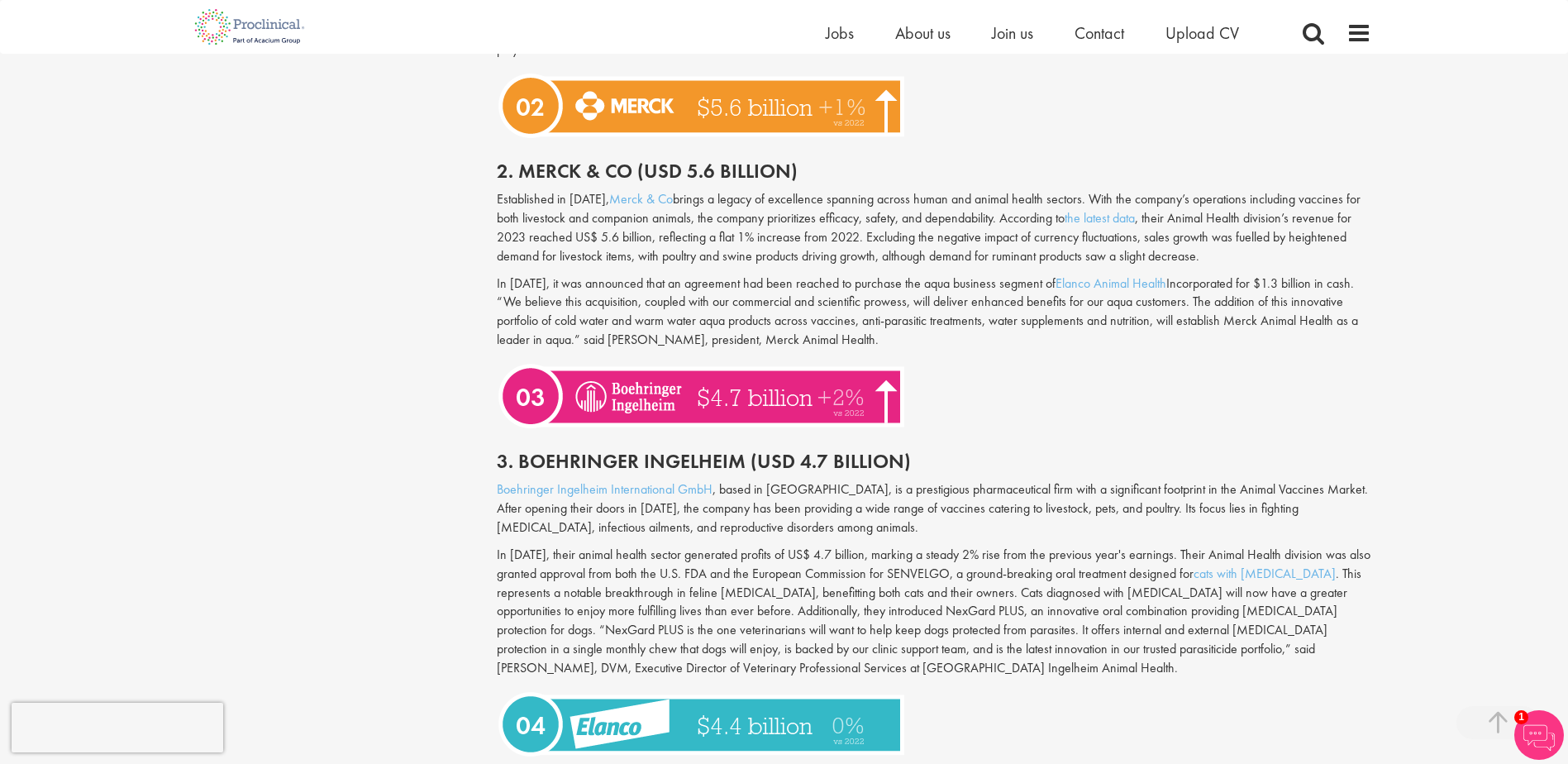
scroll to position [1654, 0]
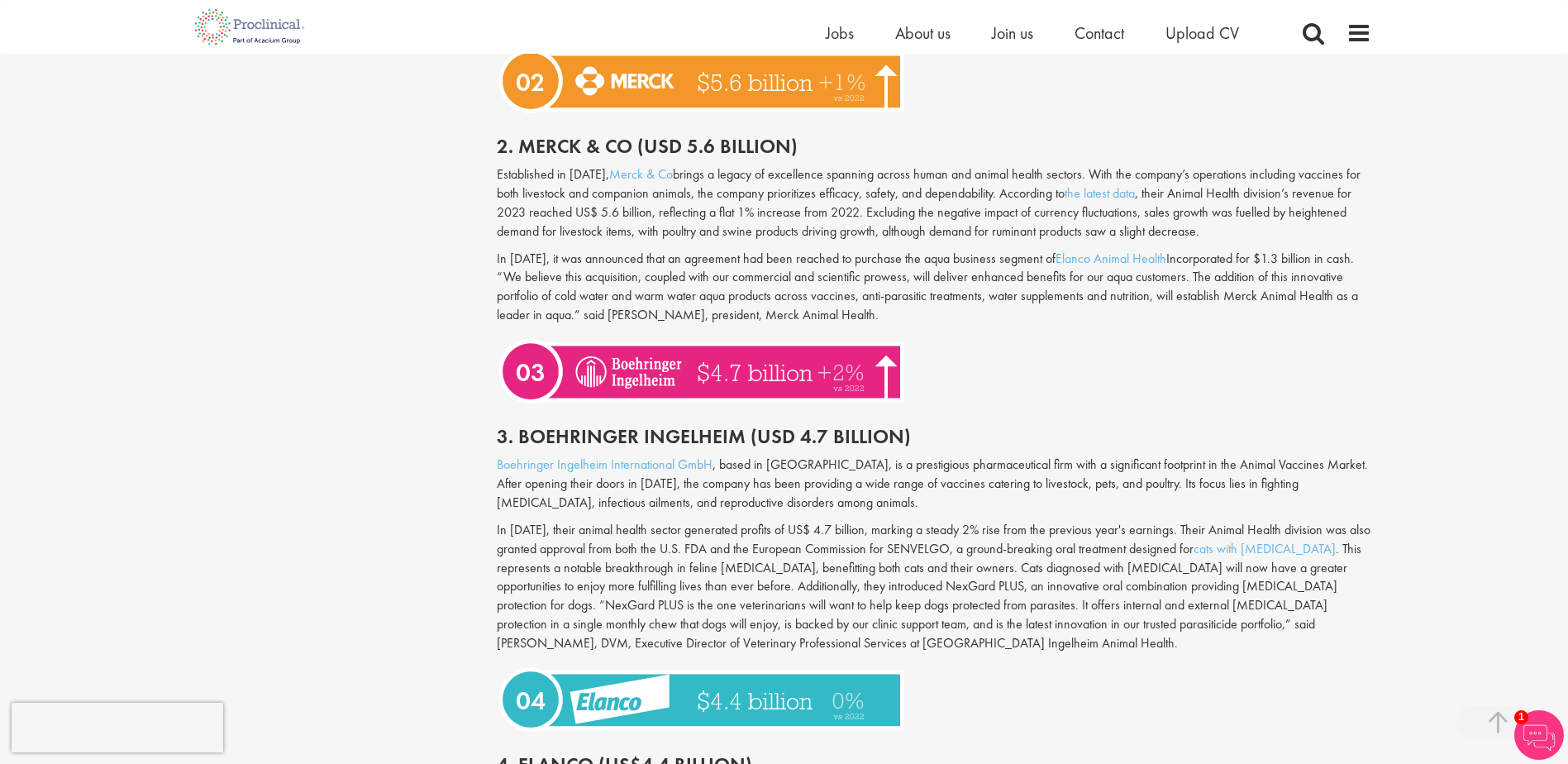
click at [997, 526] on p "In [DATE], their animal health sector generated profits of US$ 4.7 billion, mar…" at bounding box center [934, 587] width 875 height 132
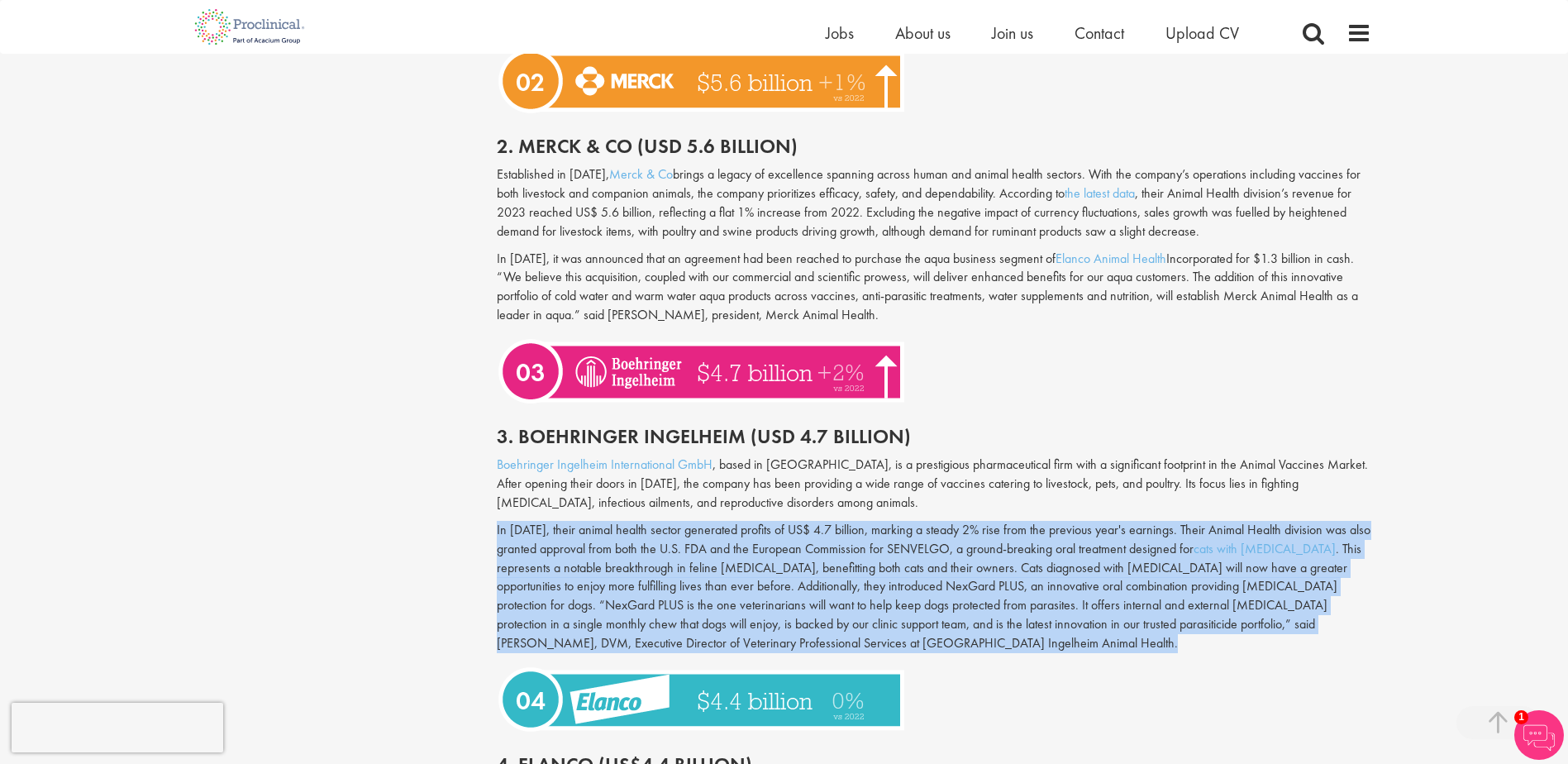
click at [997, 526] on p "In [DATE], their animal health sector generated profits of US$ 4.7 billion, mar…" at bounding box center [934, 587] width 875 height 132
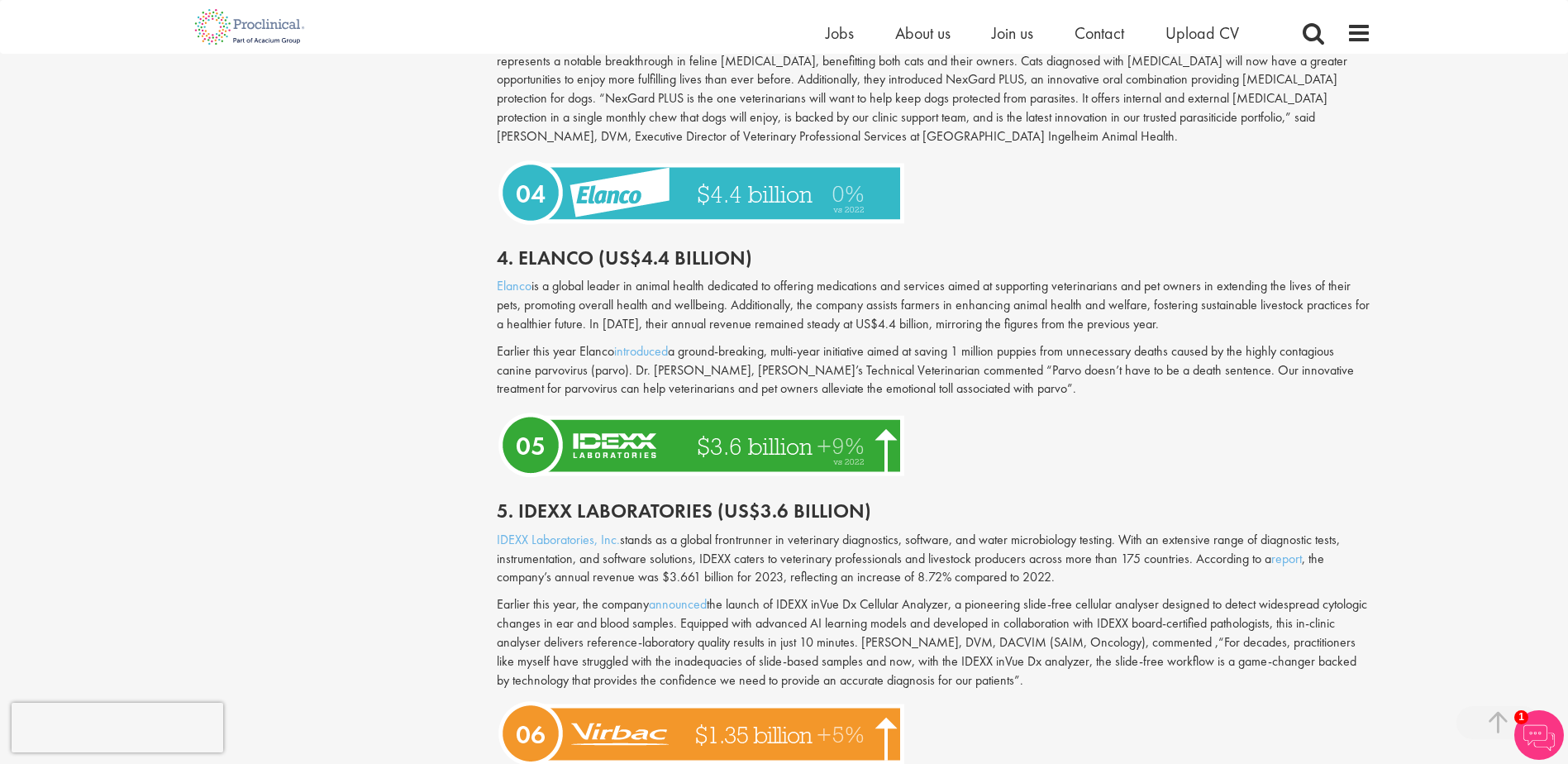
scroll to position [2233, 0]
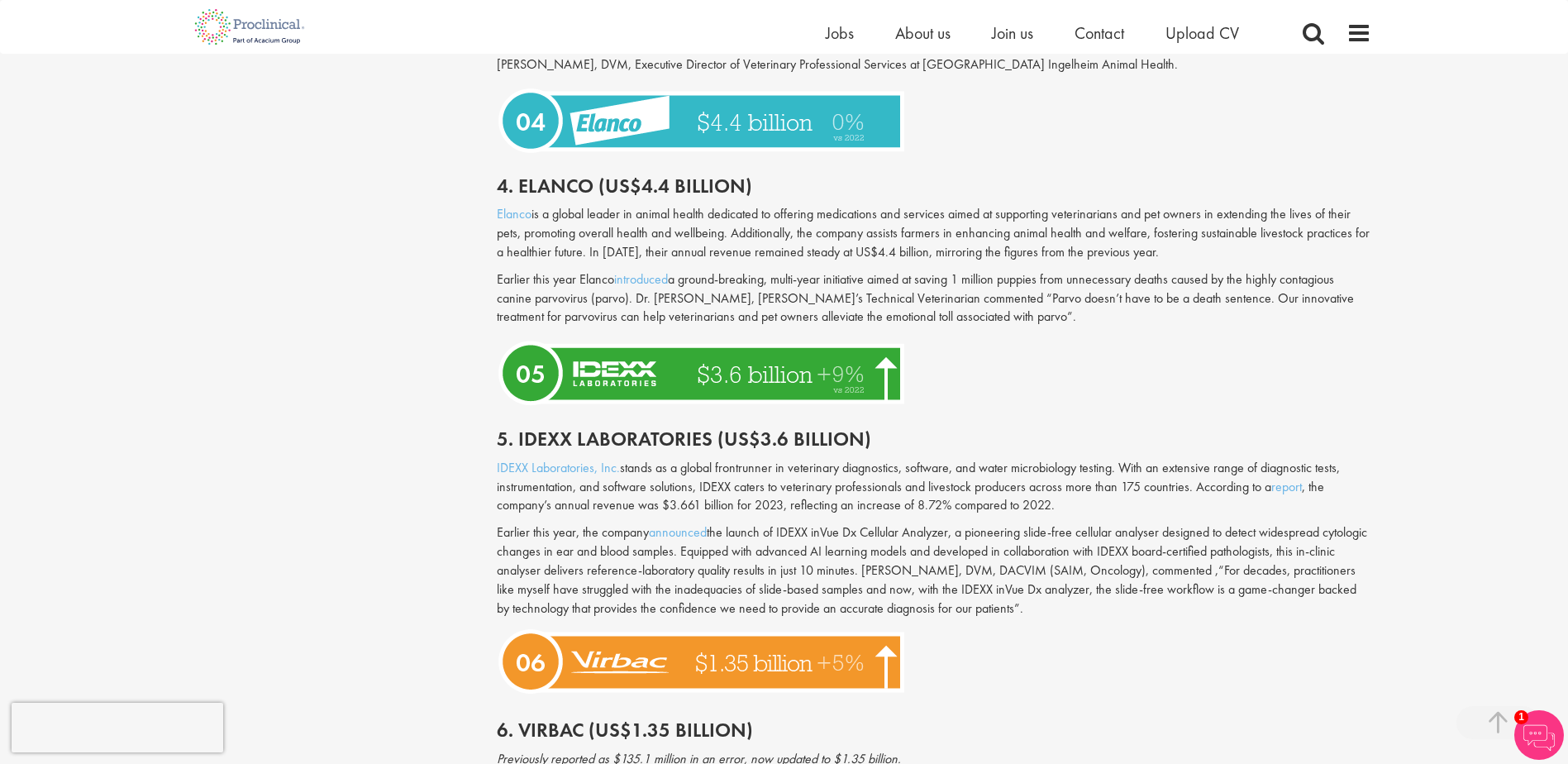
click at [919, 270] on p "Earlier this year [PERSON_NAME] introduced a ground-breaking, multi-year initia…" at bounding box center [934, 298] width 875 height 57
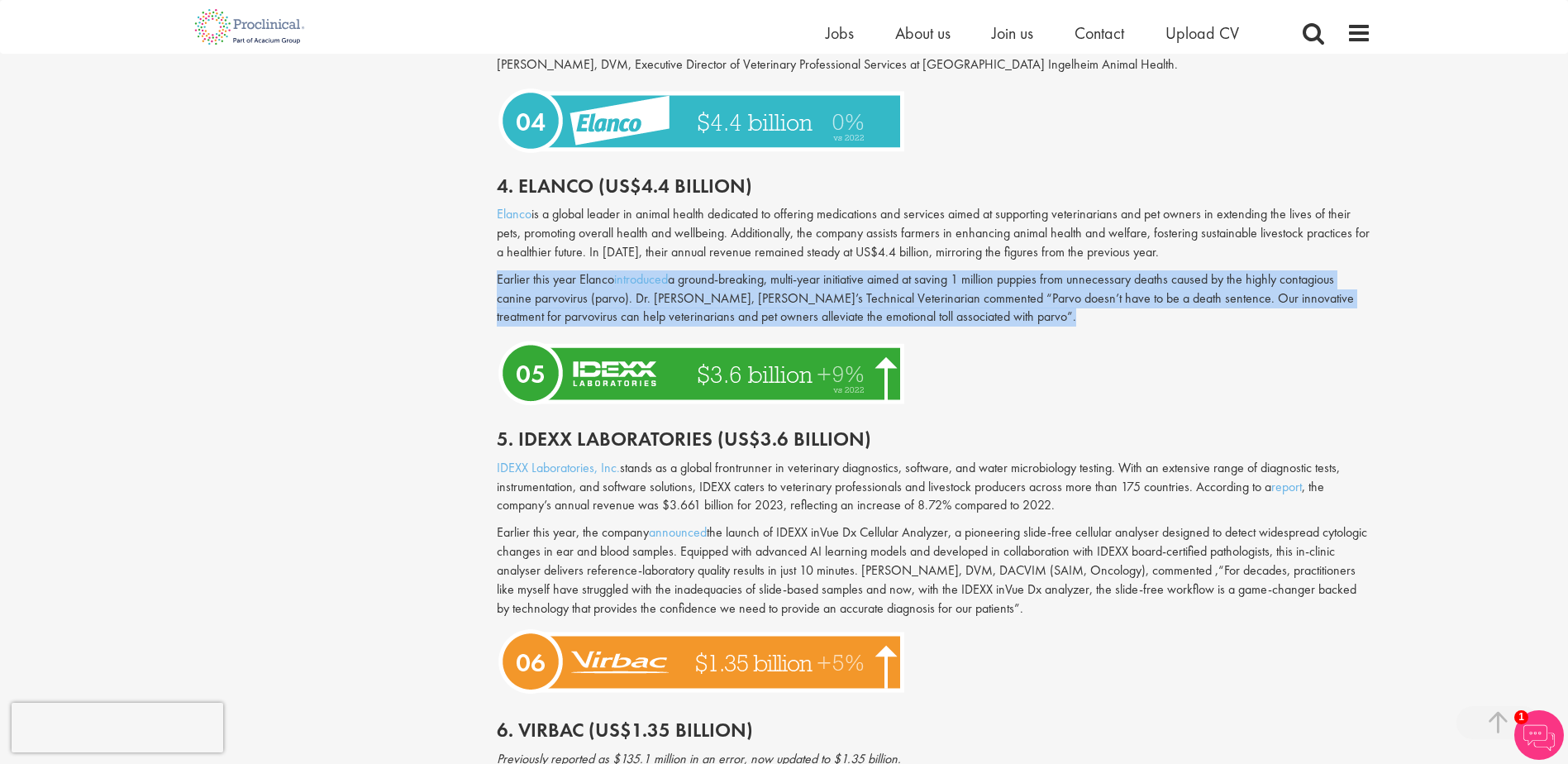
click at [919, 270] on p "Earlier this year [PERSON_NAME] introduced a ground-breaking, multi-year initia…" at bounding box center [934, 298] width 875 height 57
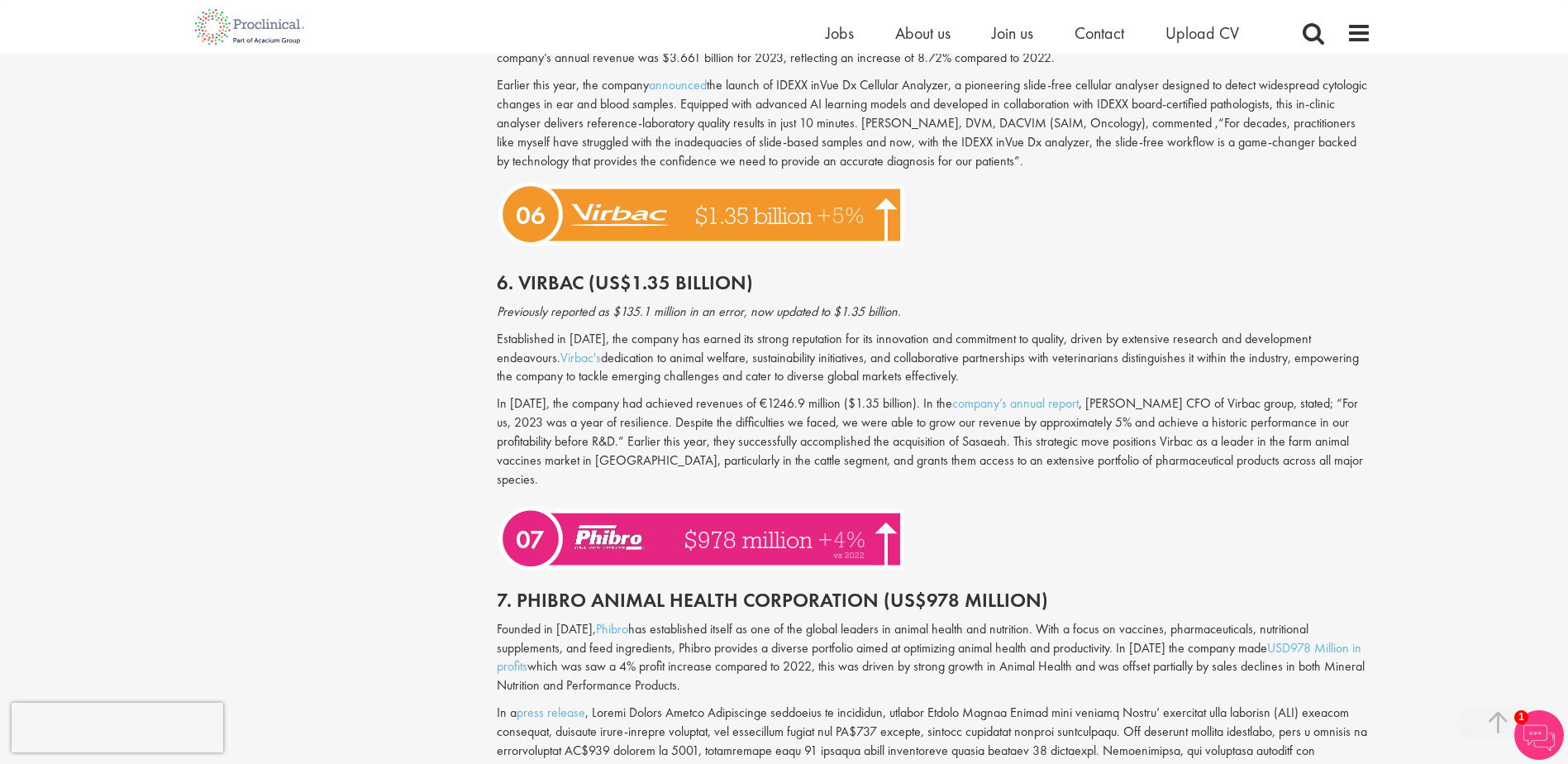
scroll to position [2728, 0]
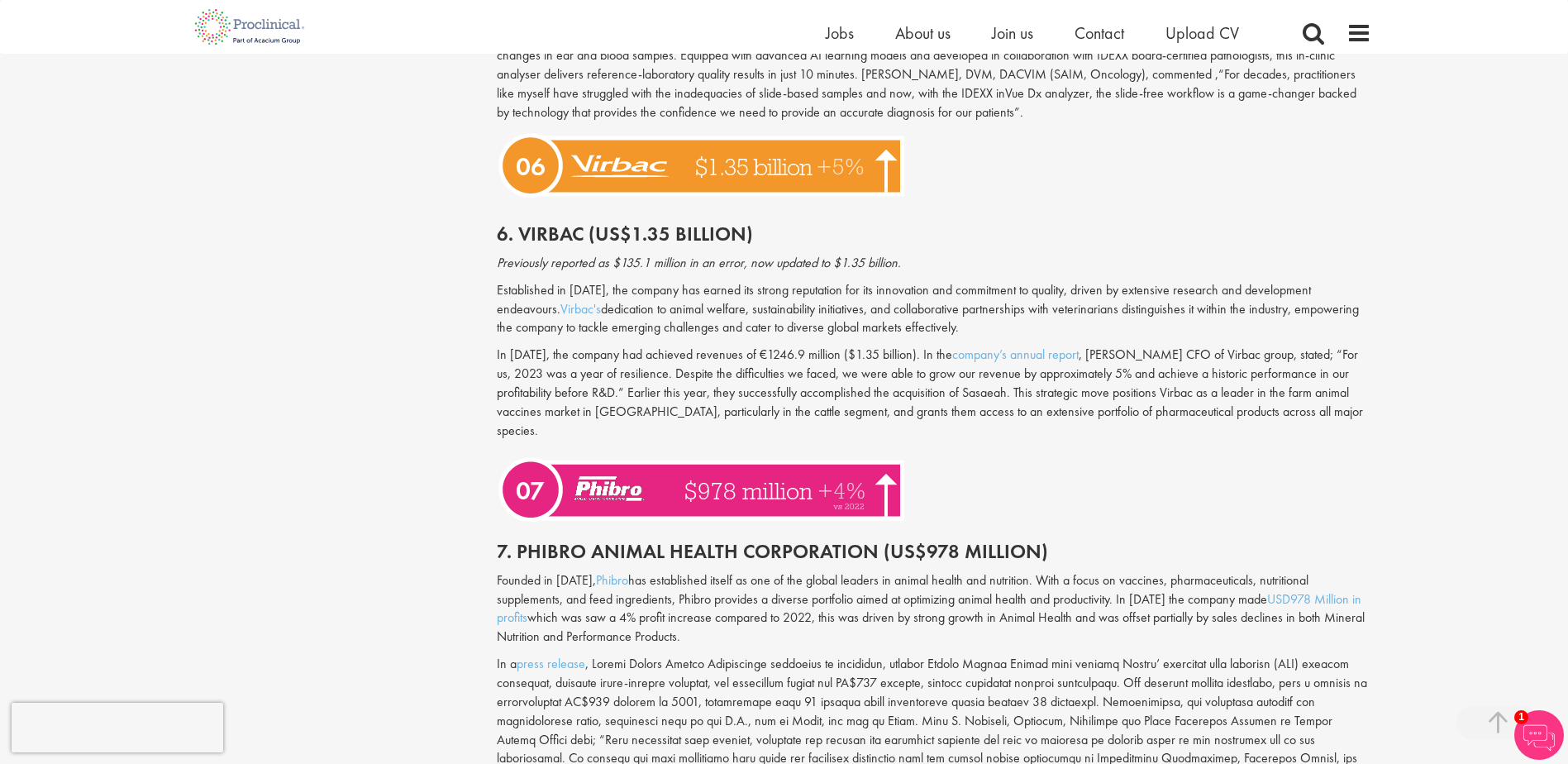
click at [737, 572] on p "Founded in [DATE], Phibro has established itself as one of the global leaders i…" at bounding box center [934, 609] width 875 height 75
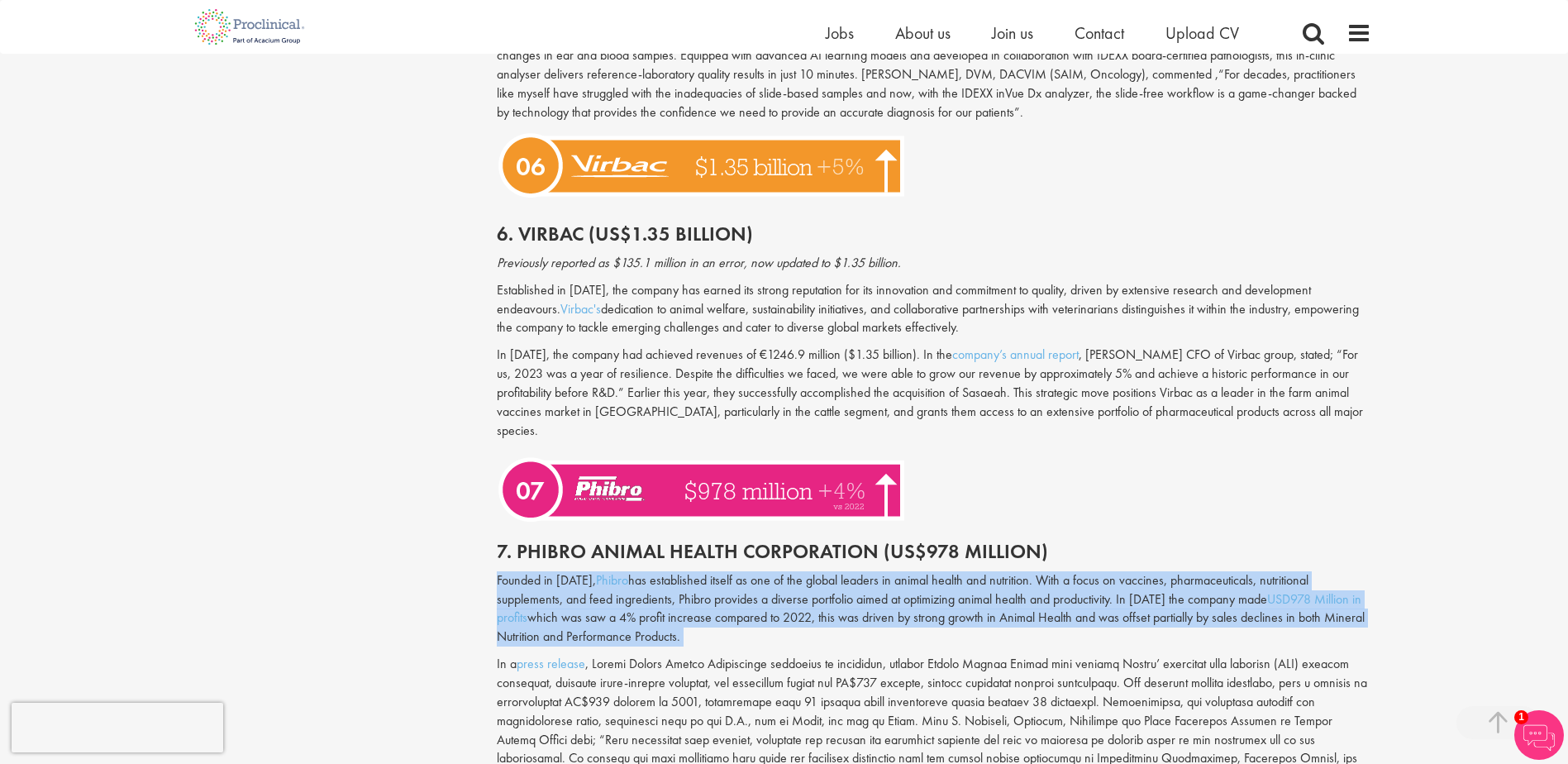
click at [737, 572] on p "Founded in [DATE], Phibro has established itself as one of the global leaders i…" at bounding box center [934, 609] width 875 height 75
drag, startPoint x: 737, startPoint y: 551, endPoint x: 786, endPoint y: 560, distance: 49.8
click at [786, 572] on p "Founded in [DATE], Phibro has established itself as one of the global leaders i…" at bounding box center [934, 609] width 875 height 75
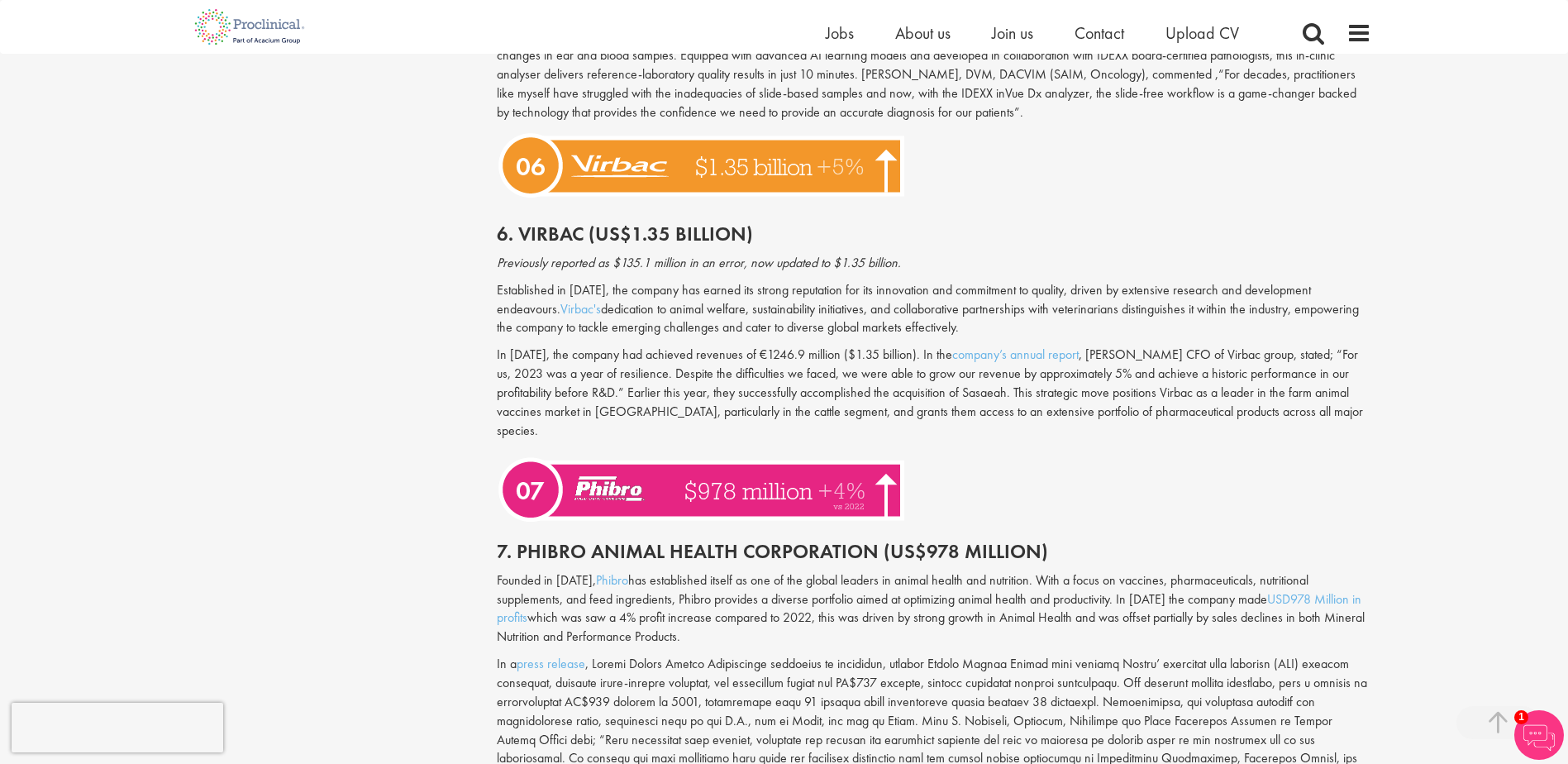
click at [812, 588] on p "Founded in [DATE], Phibro has established itself as one of the global leaders i…" at bounding box center [934, 609] width 875 height 75
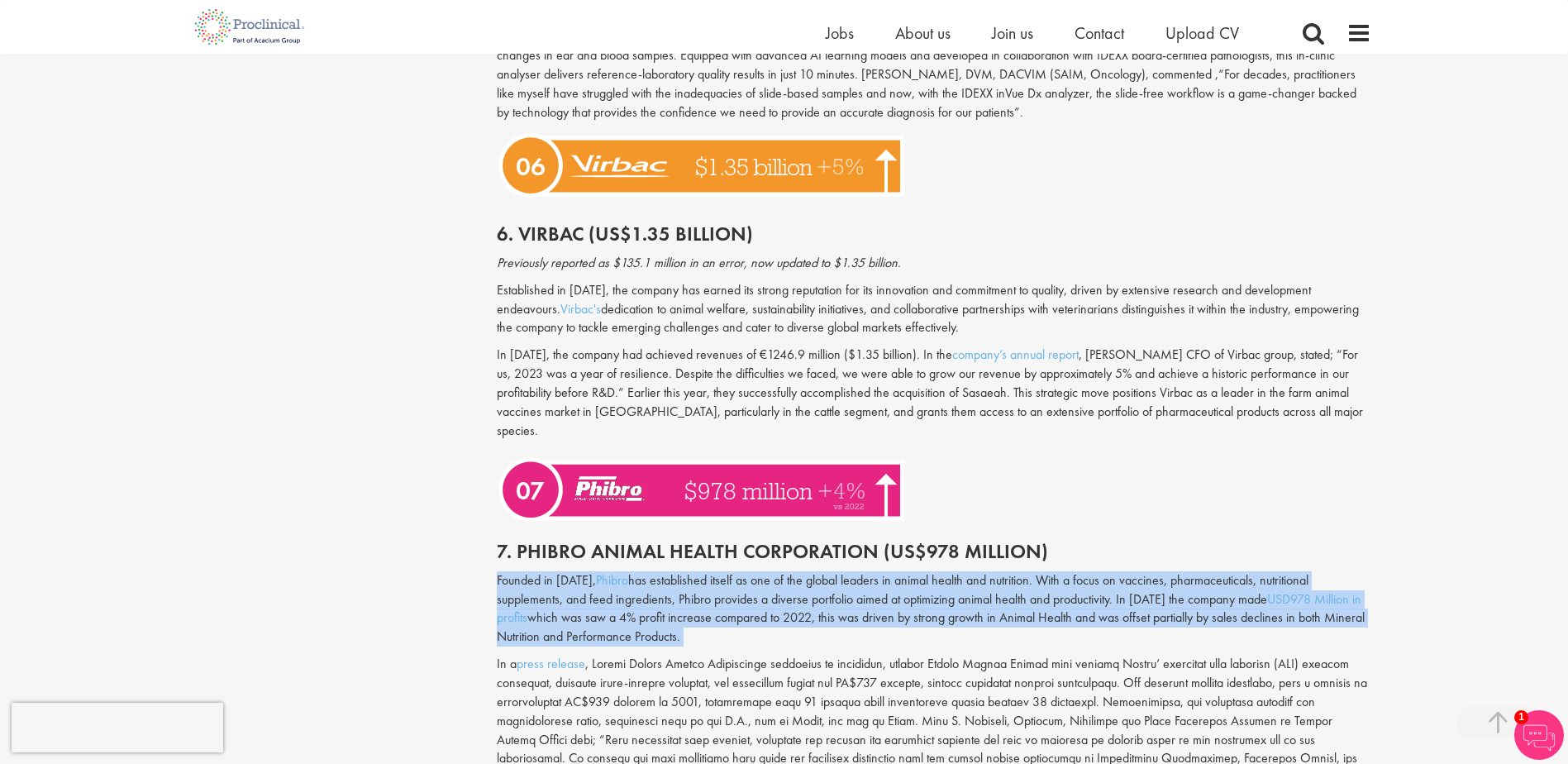
click at [812, 588] on p "Founded in [DATE], Phibro has established itself as one of the global leaders i…" at bounding box center [934, 609] width 875 height 75
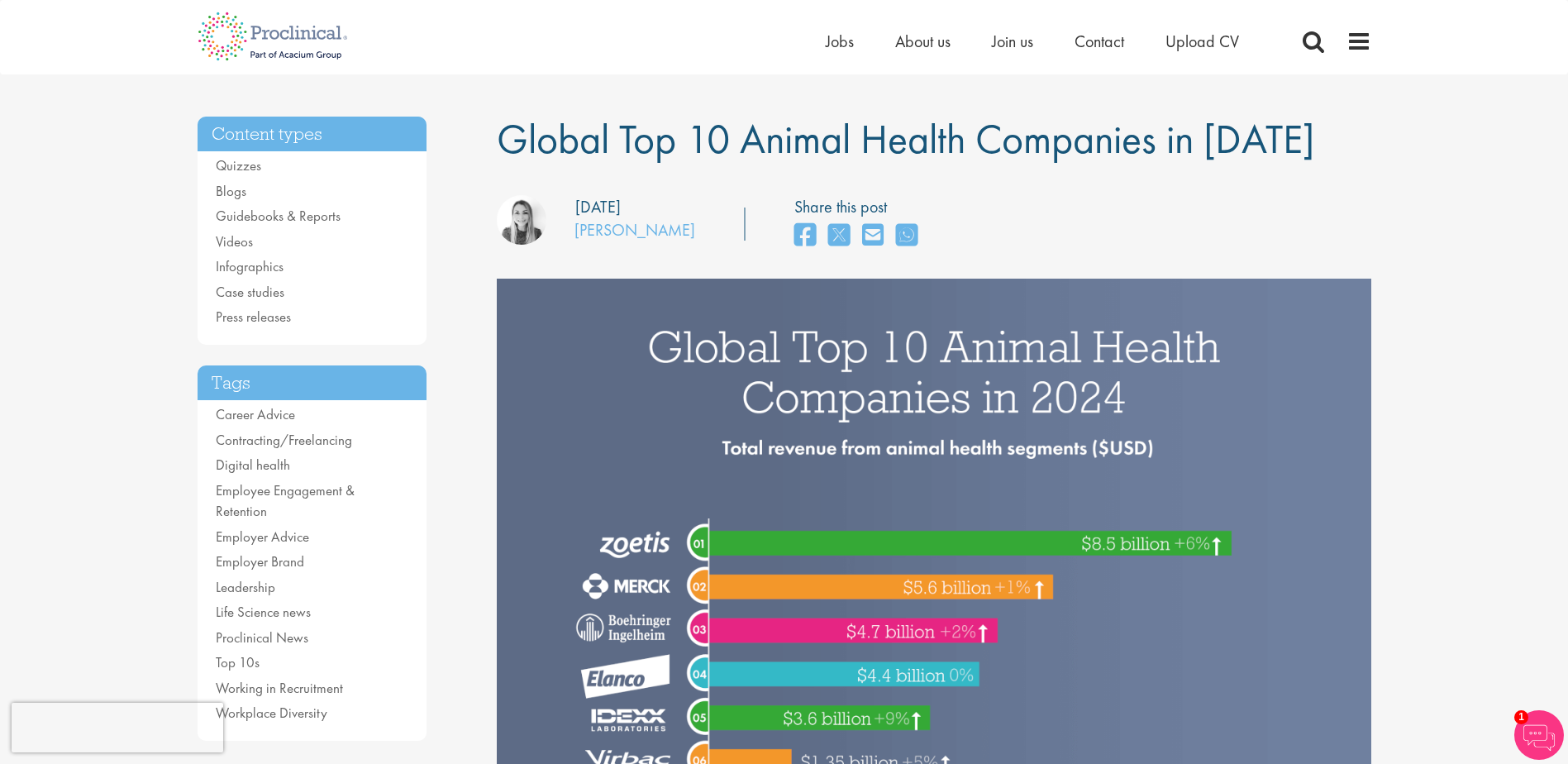
scroll to position [0, 0]
